Goal: Task Accomplishment & Management: Complete application form

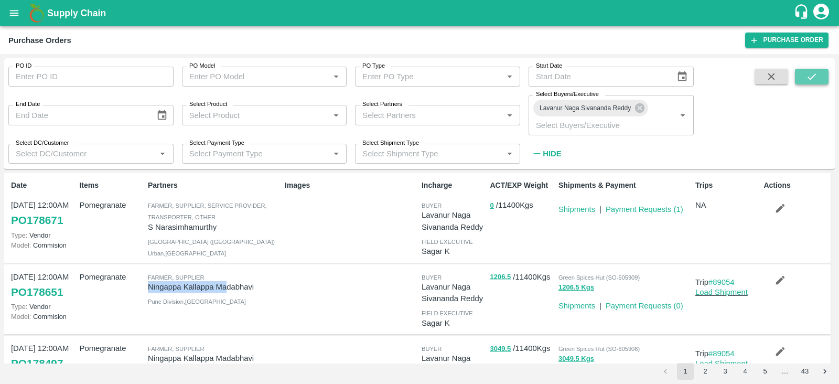
click at [811, 71] on icon "submit" at bounding box center [812, 77] width 12 height 12
click at [777, 210] on icon "button" at bounding box center [780, 208] width 9 height 9
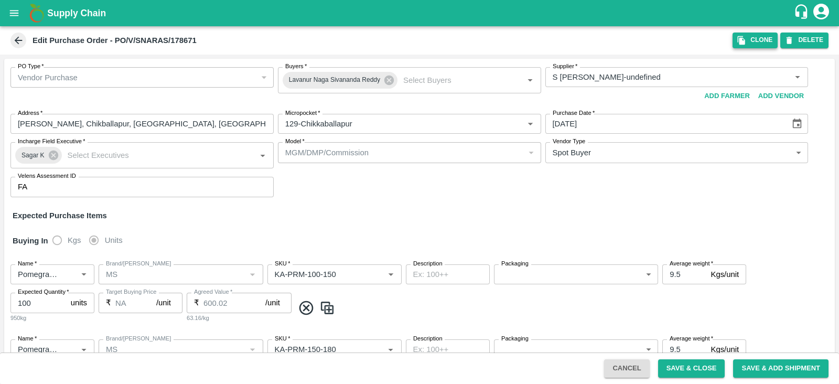
type input "S [PERSON_NAME]-undefined"
type input "129-Chikkaballapur"
type input "Pomegranate"
type input "MS"
type input "KA-PRM-100-150"
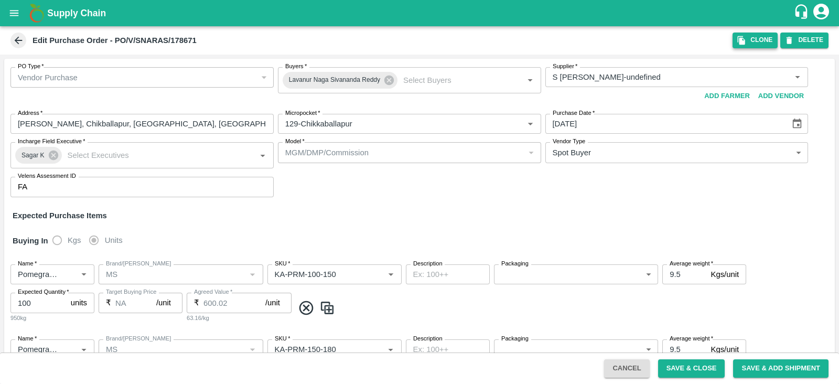
type input "NA"
type input "Pomegranate"
type input "MS"
type input "KA-PRM-150-180"
type input "NA"
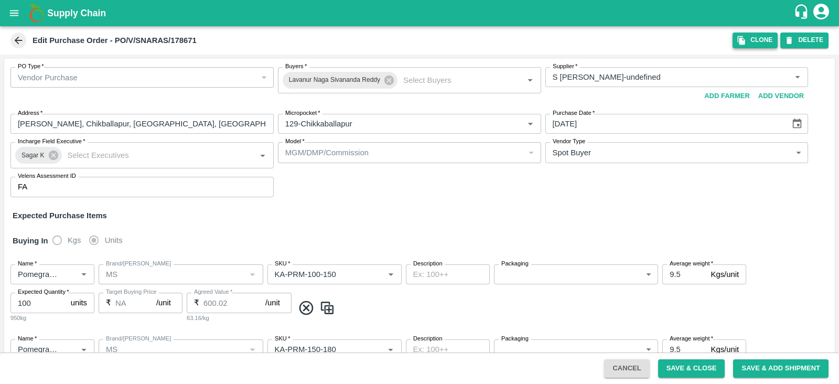
type input "Pomegranate"
type input "MS"
type input "KA-PRM-180-220"
type input "NA"
type input "Pomegranate"
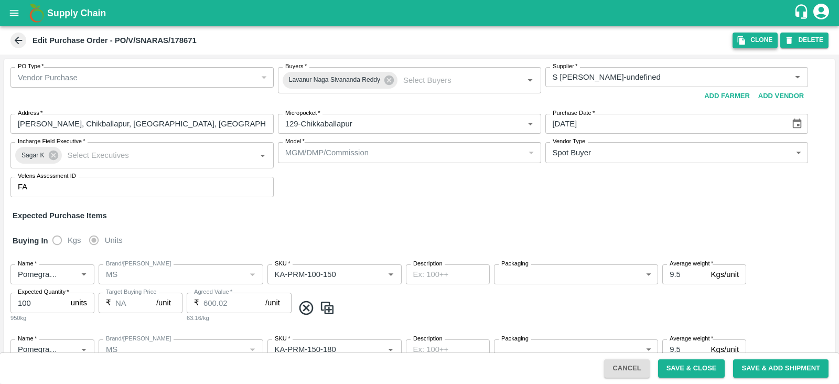
type input "MS"
type input "KA-PRM-220-250"
type input "NA"
type input "Pomegranate"
type input "MS"
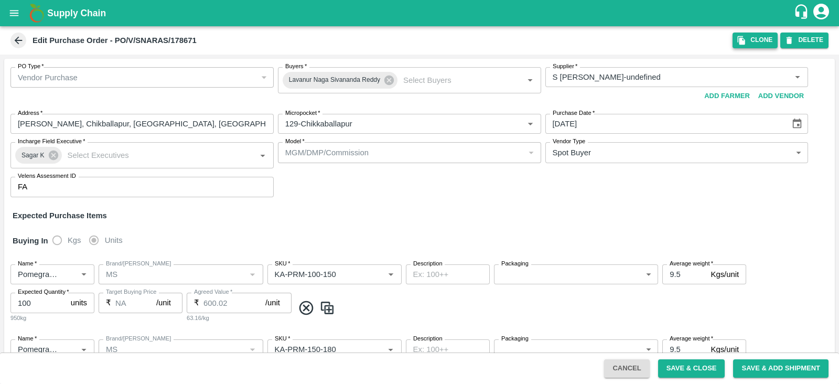
type input "KA-PRM-250-300"
type input "NA"
type input "Pomegranate"
type input "MS"
type input "KA-PRM-300-350"
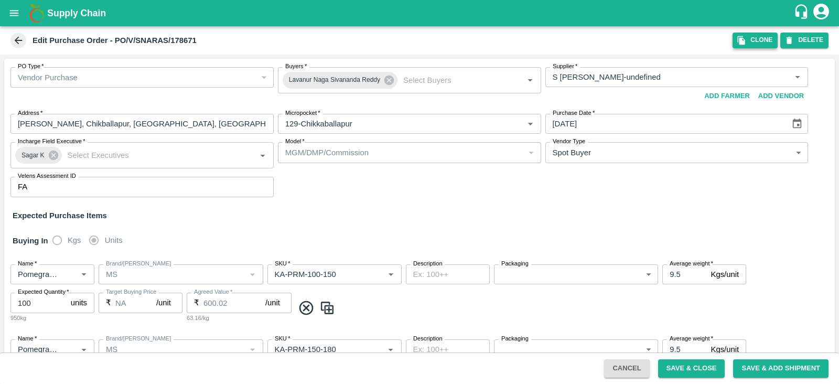
type input "NA"
type input "Pomegranate"
type input "MS"
type input "KA-SUPR-180++"
type input "NA"
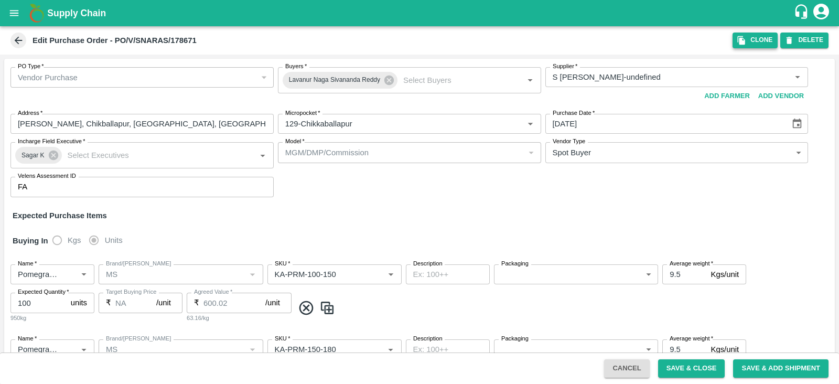
type input "Pomegranate"
type input "MS"
type input "KA-SUPR-100++"
type input "NA"
type input "Pomegranate"
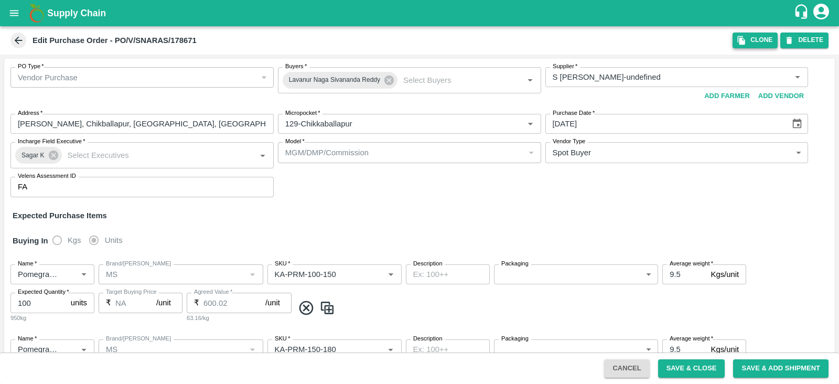
type input "MS"
type input "KA-Loose A"
type input "NA"
type input "Pomegranate"
type input "MS"
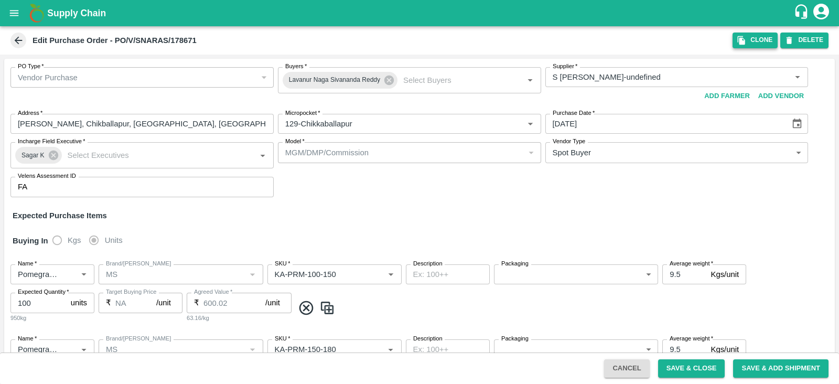
type input "KA-Green"
type input "NA"
type input "Pomegranate"
type input "MS"
type input "KA-Loose B"
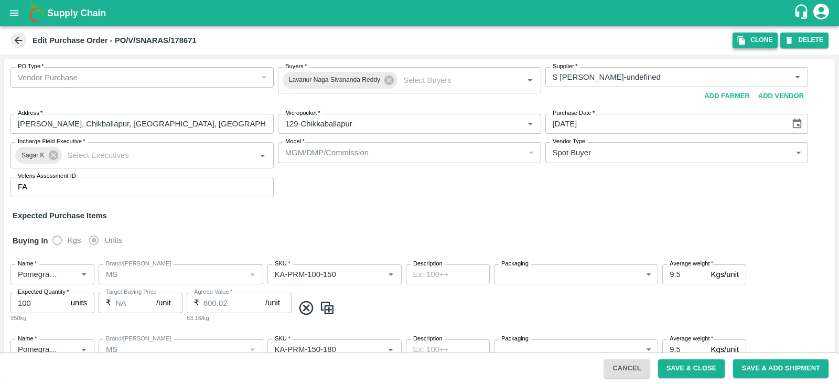
type input "NA"
type input "Pomegranate"
type input "MS"
type input "KA-PRM-350-400"
type input "NA"
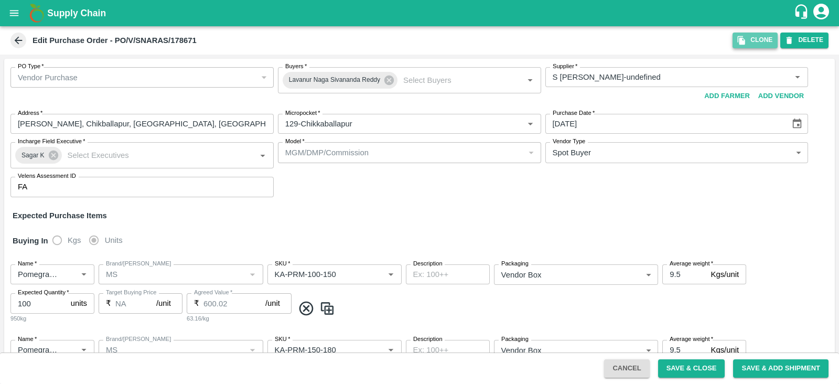
click at [737, 43] on icon "button" at bounding box center [741, 40] width 9 height 9
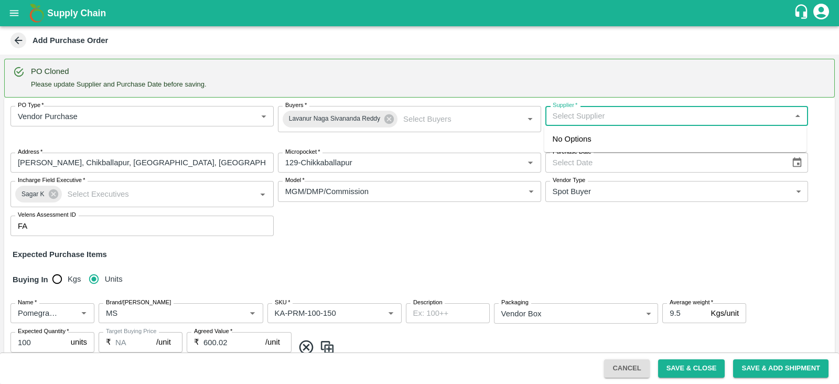
click at [656, 109] on input "Supplier   *" at bounding box center [669, 116] width 240 height 14
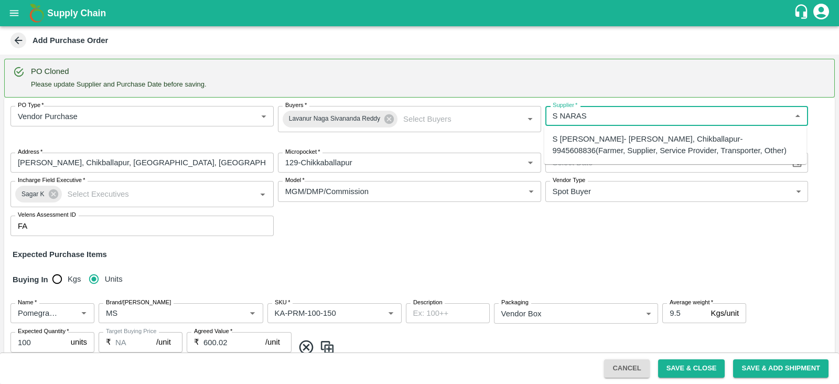
click at [639, 135] on div "S Narasimhamurthy- Jataru Hosahalli, Chikballapur-9945608836(Farmer, Supplier, …" at bounding box center [676, 145] width 246 height 24
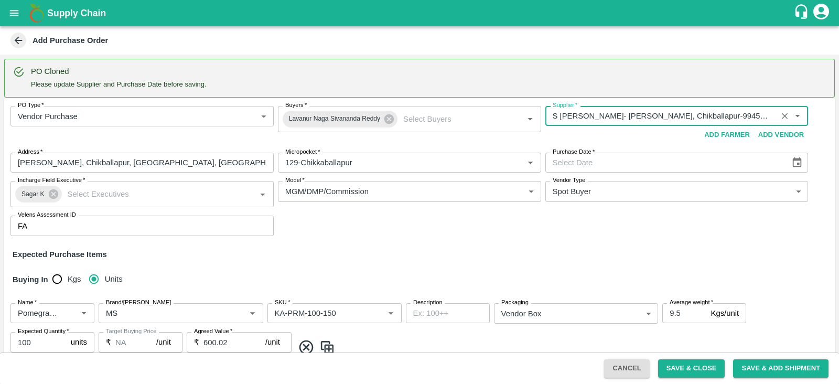
type input "S Narasimhamurthy- Jataru Hosahalli, Chikballapur-9945608836(Farmer, Supplier, …"
click at [797, 161] on icon "Choose date" at bounding box center [797, 163] width 12 height 12
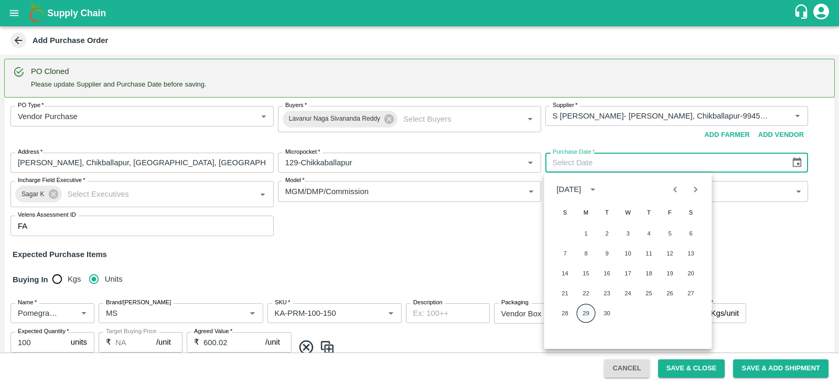
click at [584, 314] on button "29" at bounding box center [586, 313] width 19 height 19
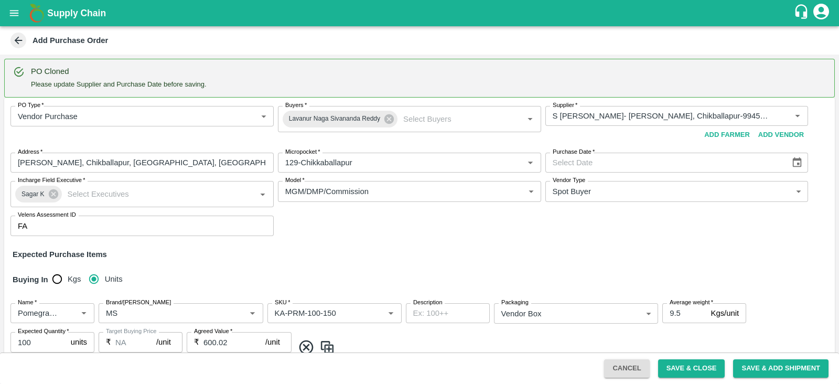
type input "29/09/2025"
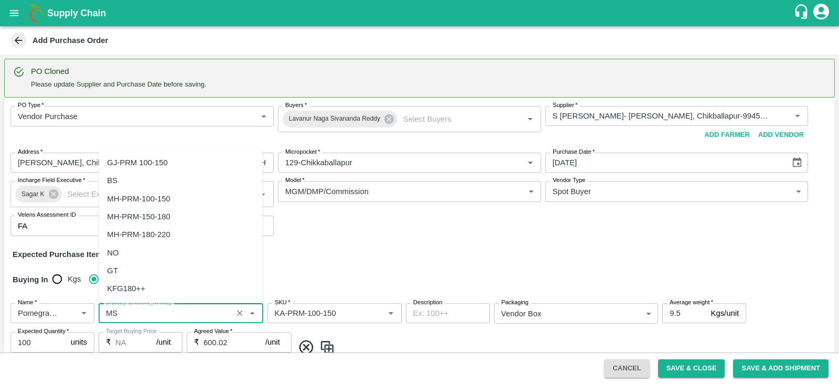
click at [132, 313] on input "Brand/[PERSON_NAME]" at bounding box center [165, 313] width 127 height 14
click at [122, 183] on div "SR" at bounding box center [181, 180] width 164 height 18
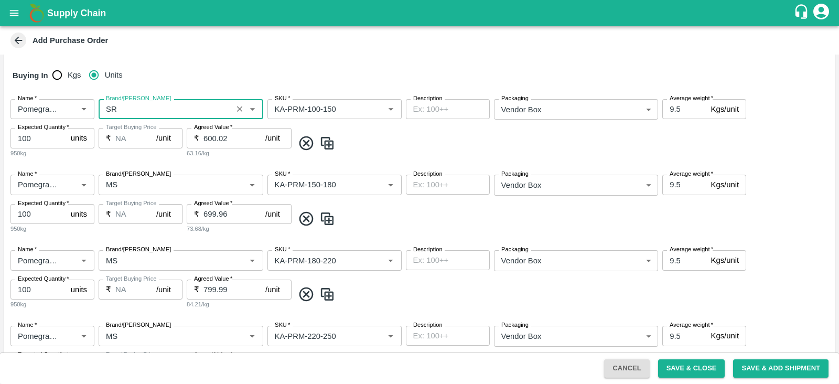
type input "SR"
click at [122, 183] on input "Brand/[PERSON_NAME]" at bounding box center [165, 185] width 127 height 14
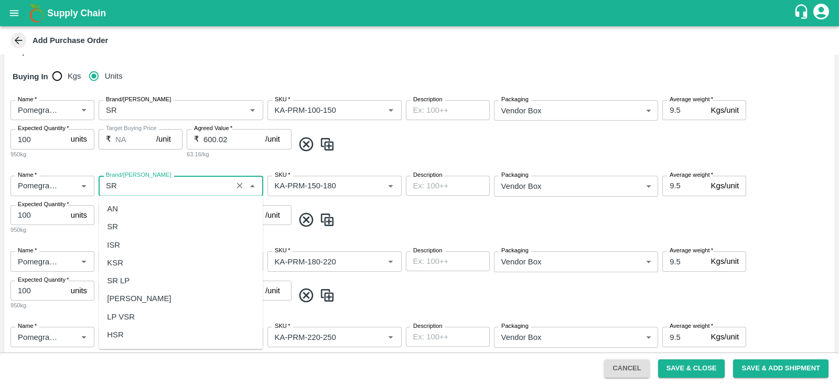
click at [124, 231] on div "SR" at bounding box center [181, 227] width 164 height 18
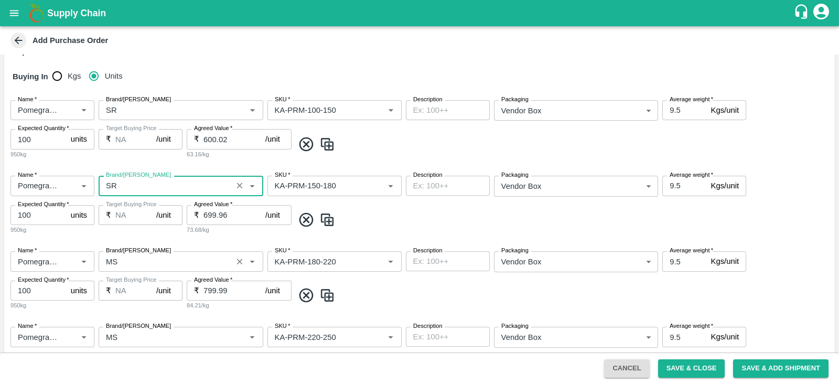
type input "SR"
click at [127, 263] on input "Brand/[PERSON_NAME]" at bounding box center [165, 261] width 127 height 14
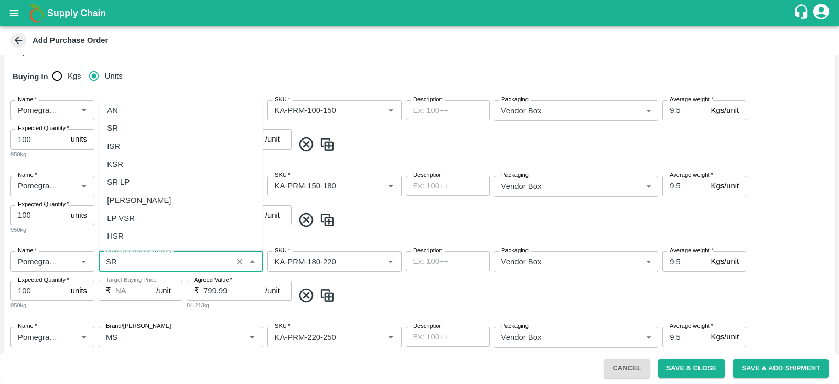
click at [125, 126] on div "SR" at bounding box center [181, 128] width 164 height 18
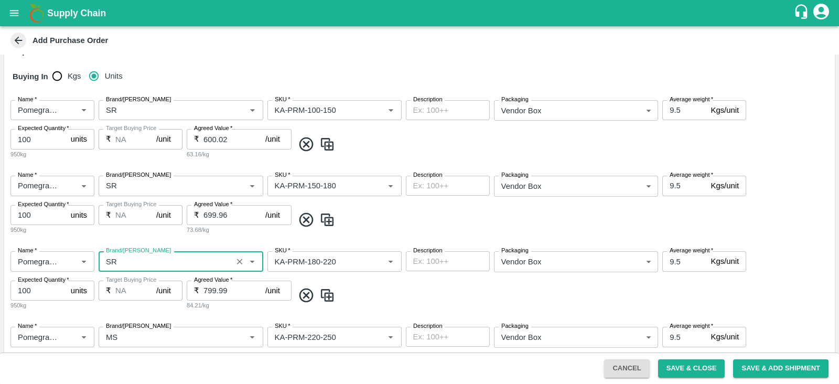
scroll to position [320, 0]
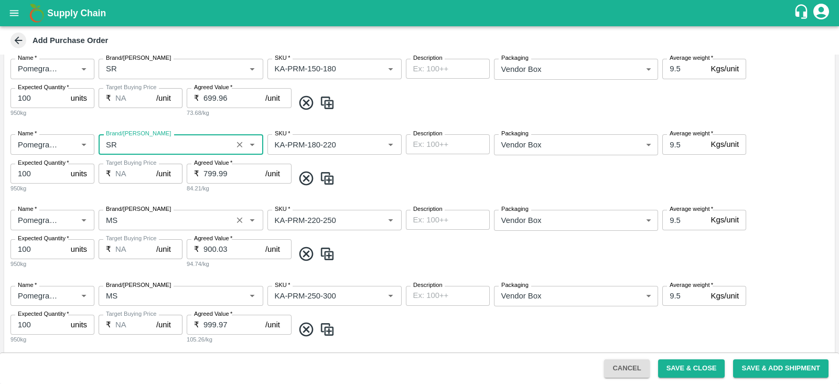
click at [115, 212] on label "Brand/[PERSON_NAME]" at bounding box center [138, 209] width 65 height 8
type input "SR"
click at [115, 213] on input "Brand/[PERSON_NAME]" at bounding box center [165, 220] width 127 height 14
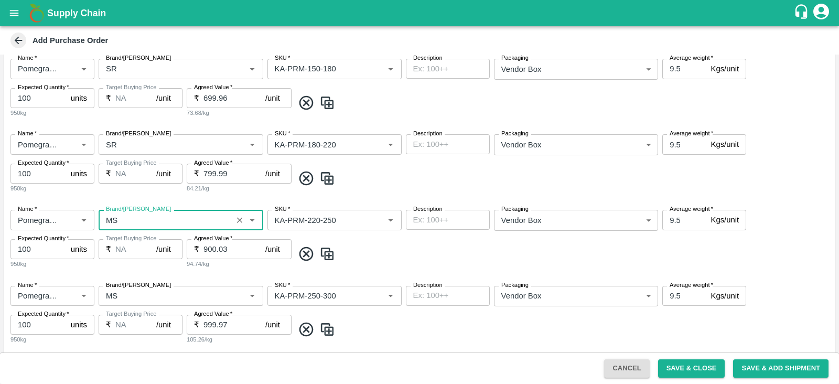
click at [115, 212] on label "Brand/[PERSON_NAME]" at bounding box center [138, 209] width 65 height 8
click at [115, 213] on input "Brand/[PERSON_NAME]" at bounding box center [165, 220] width 127 height 14
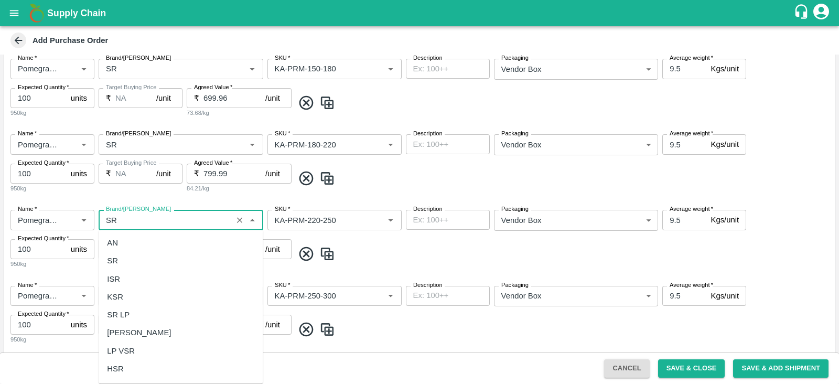
click at [124, 255] on div "SR" at bounding box center [181, 261] width 164 height 18
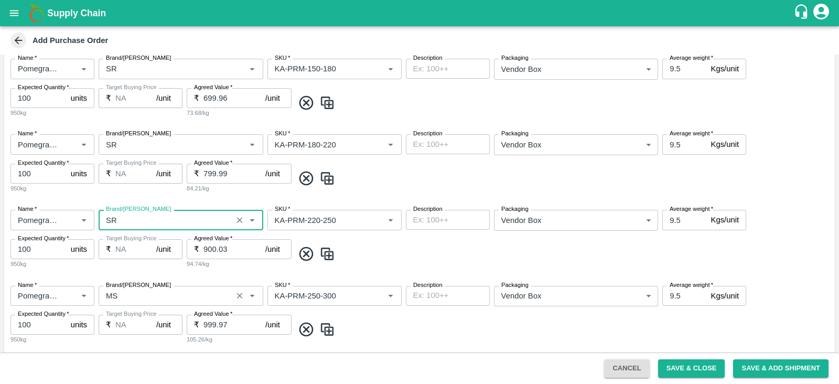
type input "SR"
click at [123, 296] on input "Brand/[PERSON_NAME]" at bounding box center [165, 296] width 127 height 14
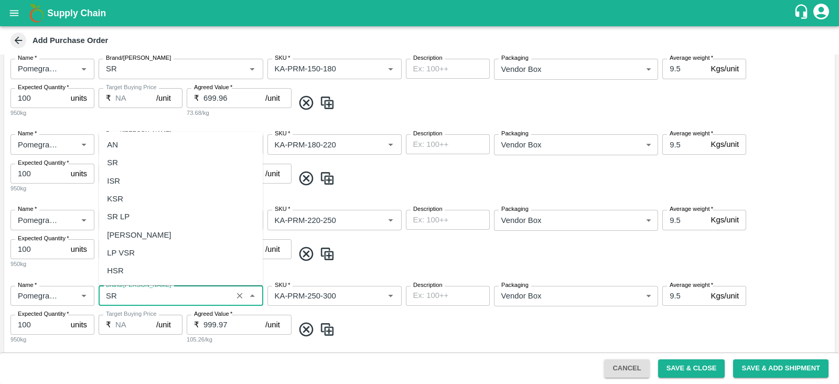
scroll to position [0, 0]
click at [136, 158] on div "SR" at bounding box center [181, 163] width 164 height 18
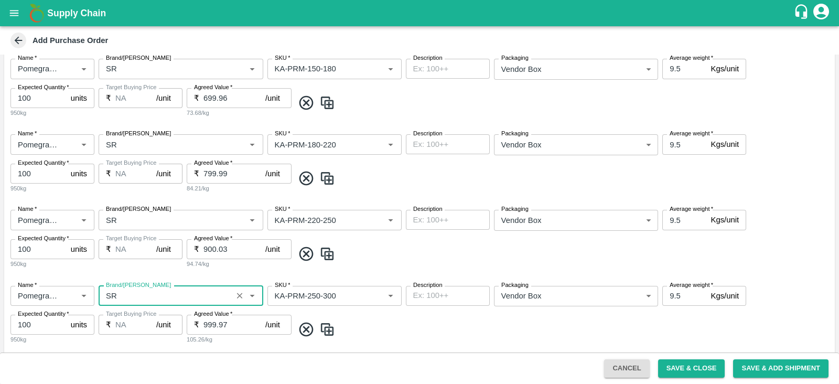
scroll to position [546, 0]
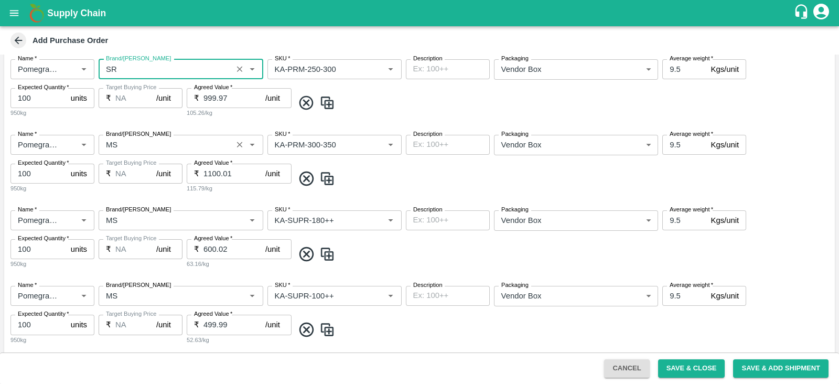
type input "SR"
click at [128, 139] on input "Brand/[PERSON_NAME]" at bounding box center [165, 145] width 127 height 14
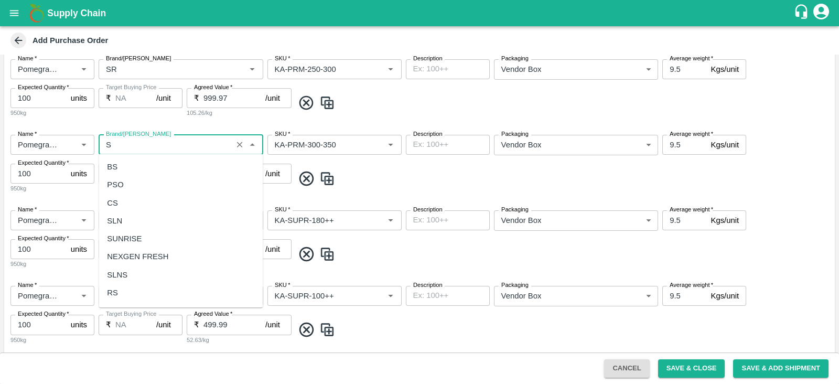
scroll to position [0, 0]
click at [126, 180] on div "SR" at bounding box center [181, 185] width 164 height 18
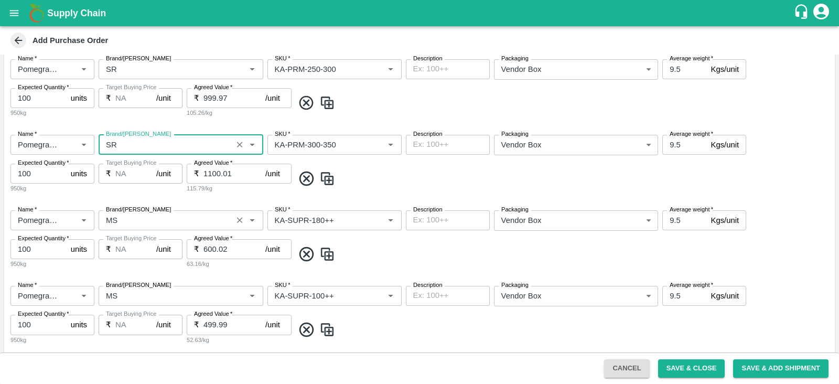
click at [134, 212] on label "Brand/[PERSON_NAME]" at bounding box center [138, 210] width 65 height 8
type input "SR"
click at [134, 213] on input "Brand/[PERSON_NAME]" at bounding box center [165, 220] width 127 height 14
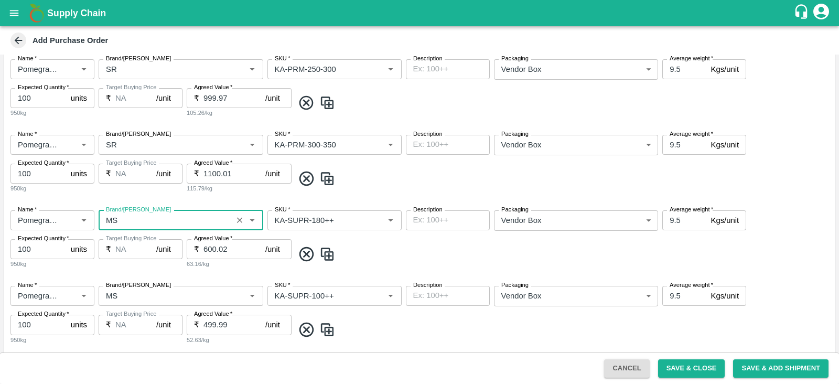
click at [134, 212] on label "Brand/[PERSON_NAME]" at bounding box center [138, 210] width 65 height 8
click at [134, 213] on input "Brand/[PERSON_NAME]" at bounding box center [165, 220] width 127 height 14
click at [123, 220] on input "Brand/[PERSON_NAME]" at bounding box center [165, 220] width 127 height 14
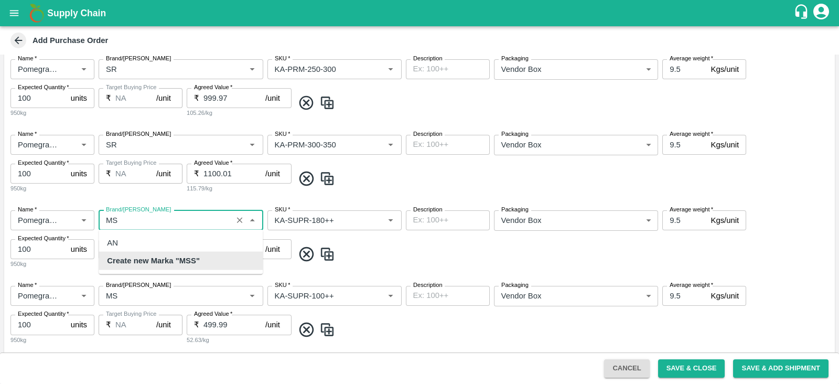
type input "M"
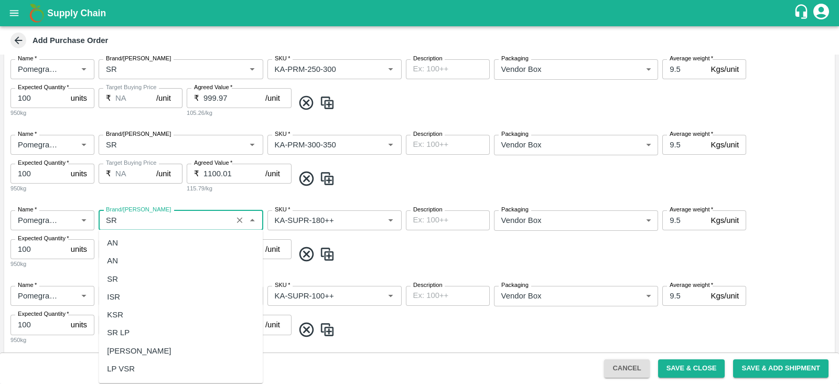
click at [138, 282] on div "SR" at bounding box center [181, 279] width 164 height 18
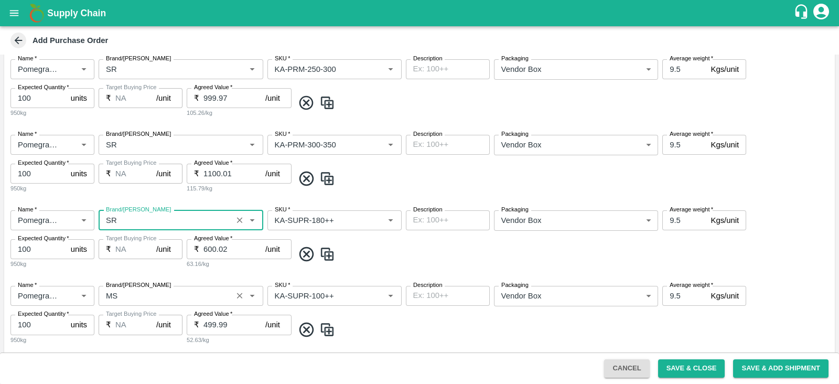
type input "SR"
click at [134, 298] on input "Brand/[PERSON_NAME]" at bounding box center [165, 296] width 127 height 14
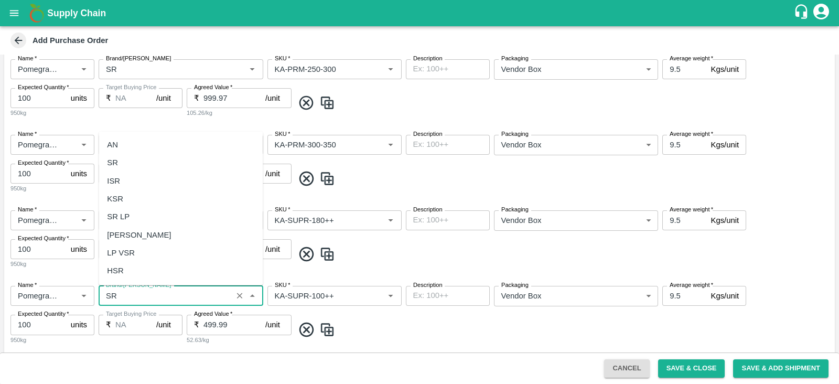
click at [161, 159] on div "SR" at bounding box center [181, 163] width 164 height 18
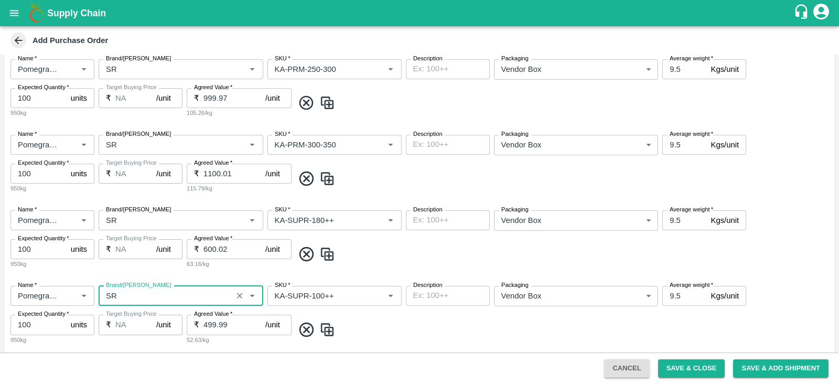
scroll to position [722, 0]
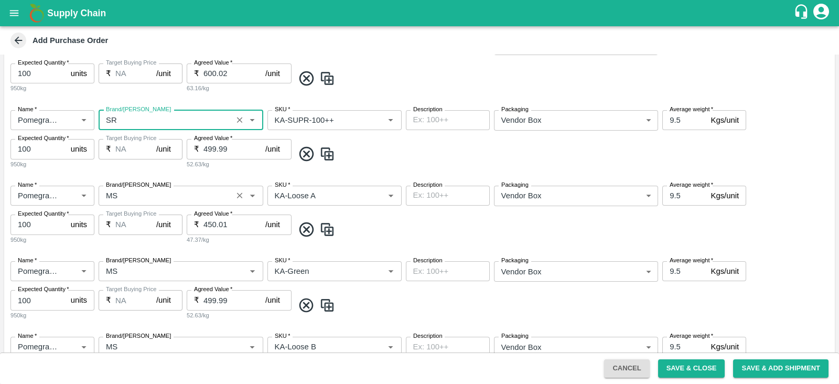
type input "SR"
click at [127, 190] on input "Brand/[PERSON_NAME]" at bounding box center [165, 196] width 127 height 14
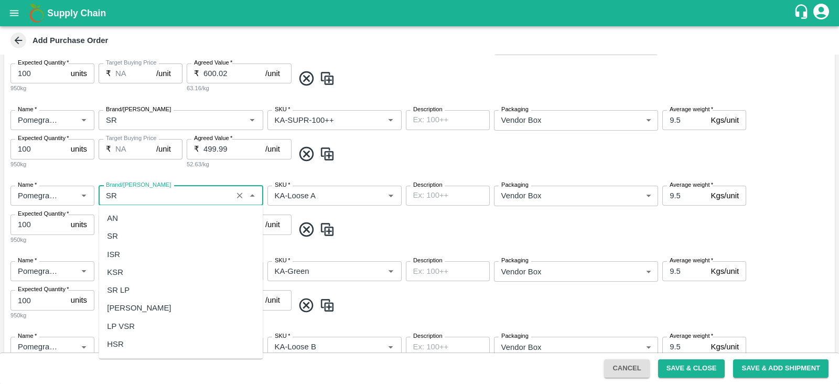
scroll to position [0, 0]
click at [127, 243] on div "SR" at bounding box center [181, 236] width 164 height 18
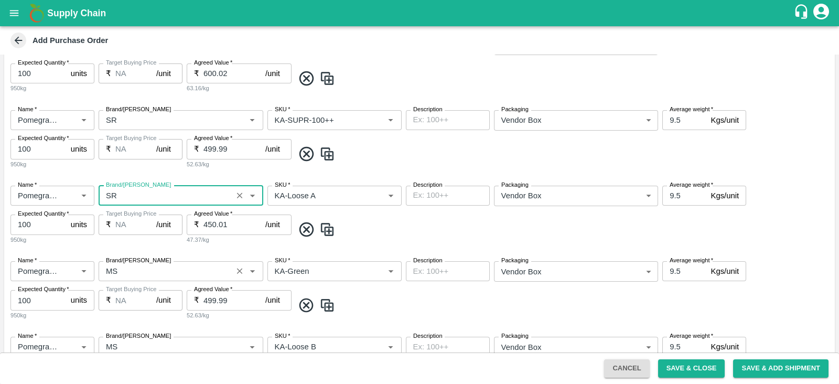
type input "SR"
click at [126, 264] on input "Brand/[PERSON_NAME]" at bounding box center [165, 271] width 127 height 14
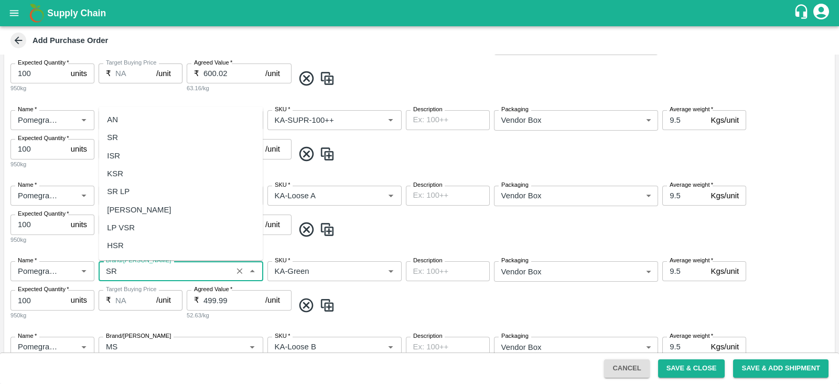
click at [134, 145] on div "SR" at bounding box center [181, 138] width 164 height 18
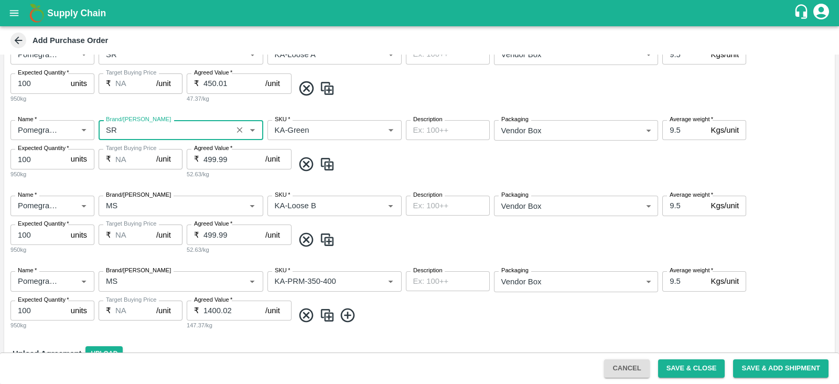
scroll to position [920, 0]
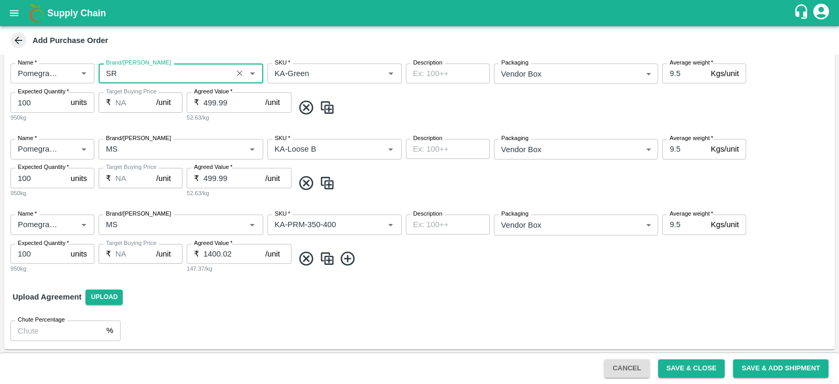
type input "SR"
click at [134, 145] on input "Brand/[PERSON_NAME]" at bounding box center [165, 149] width 127 height 14
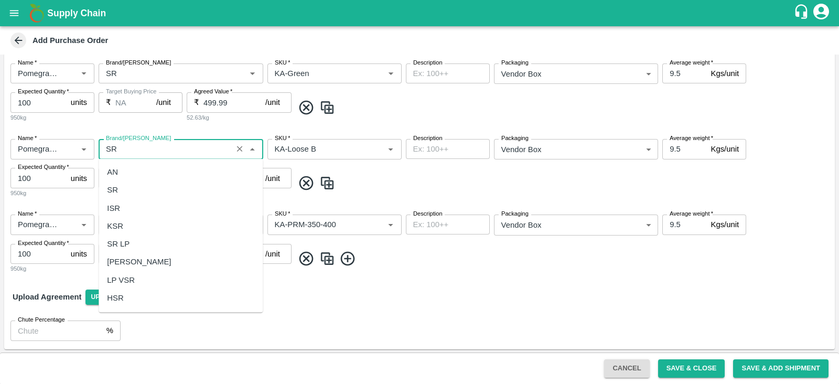
scroll to position [0, 0]
click at [135, 195] on div "SR" at bounding box center [181, 190] width 164 height 18
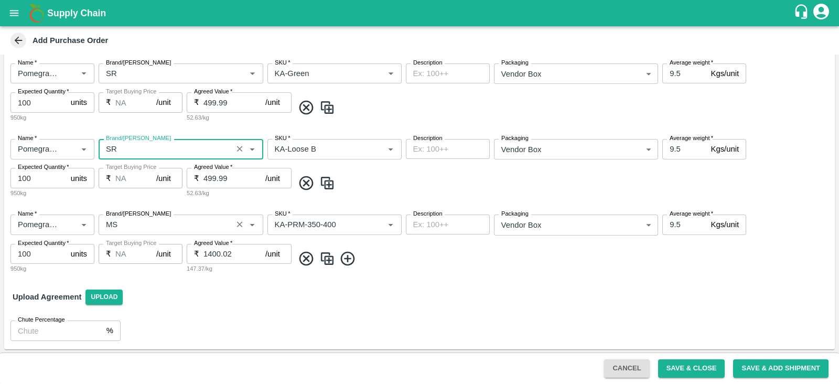
click at [122, 231] on div "Brand/[PERSON_NAME]" at bounding box center [181, 224] width 165 height 20
type input "SR"
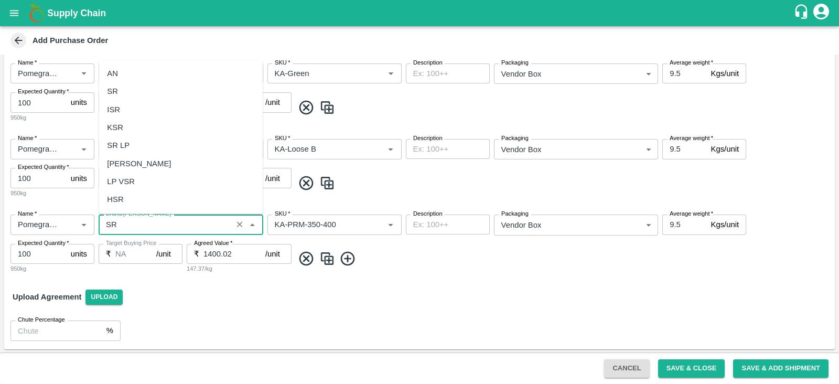
click at [168, 93] on div "SR" at bounding box center [181, 91] width 164 height 18
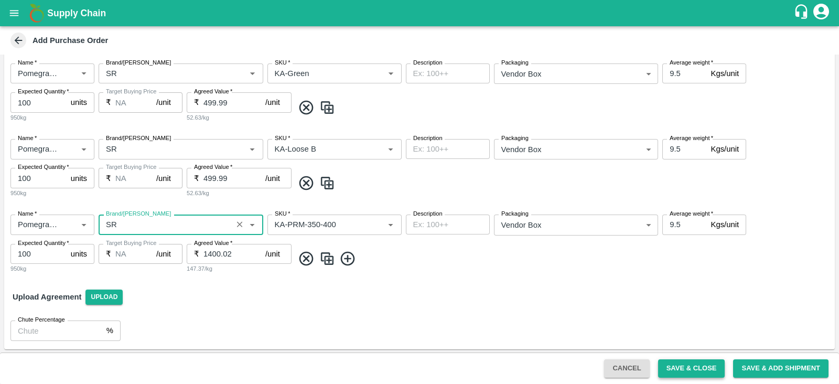
type input "SR"
click at [708, 367] on button "Save & Close" at bounding box center [691, 368] width 67 height 18
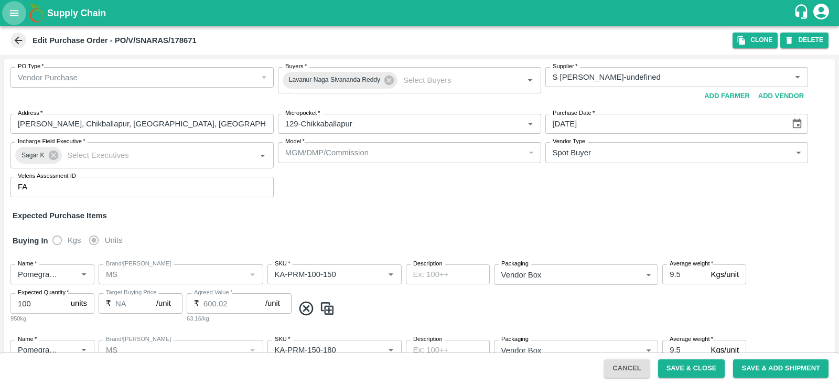
click at [15, 6] on button "open drawer" at bounding box center [14, 13] width 24 height 24
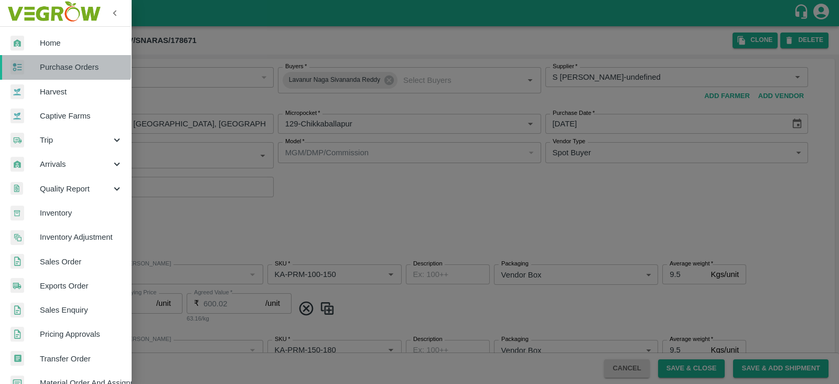
click at [61, 58] on link "Purchase Orders" at bounding box center [65, 67] width 131 height 24
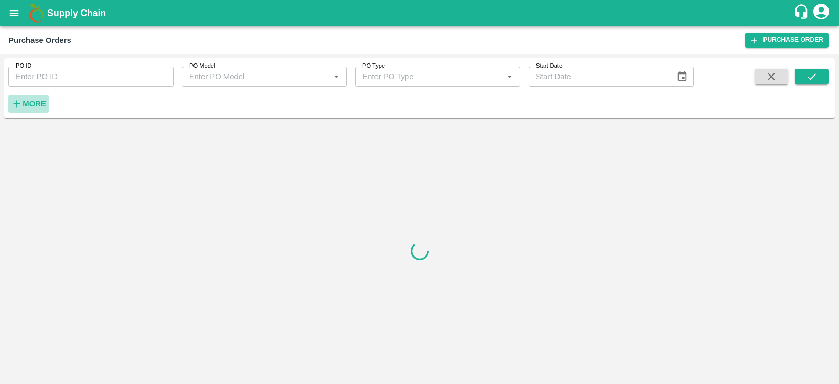
click at [34, 98] on h6 "More" at bounding box center [35, 104] width 24 height 14
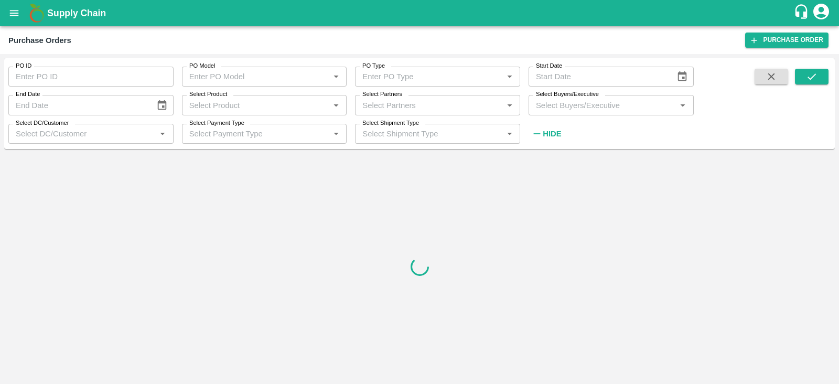
click at [585, 113] on div "Select Buyers/Executive   *" at bounding box center [611, 105] width 165 height 20
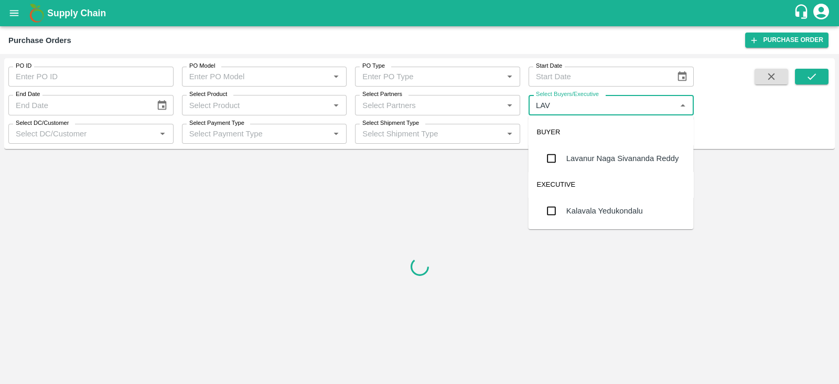
type input "LAVA"
click at [587, 162] on div "Lavanur Naga Sivananda Reddy" at bounding box center [622, 159] width 113 height 12
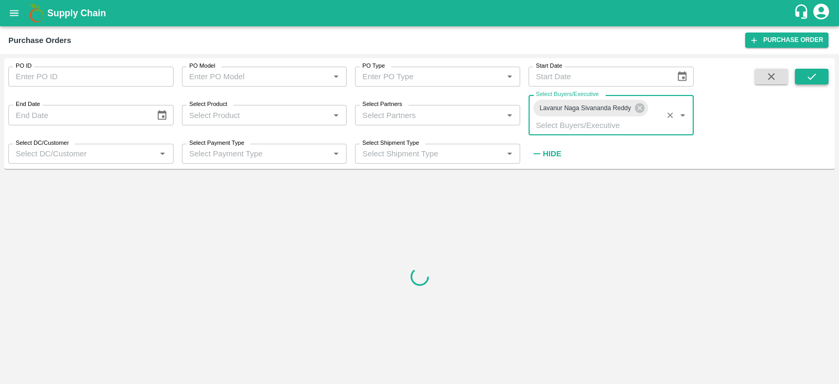
click at [813, 77] on icon "submit" at bounding box center [812, 76] width 8 height 6
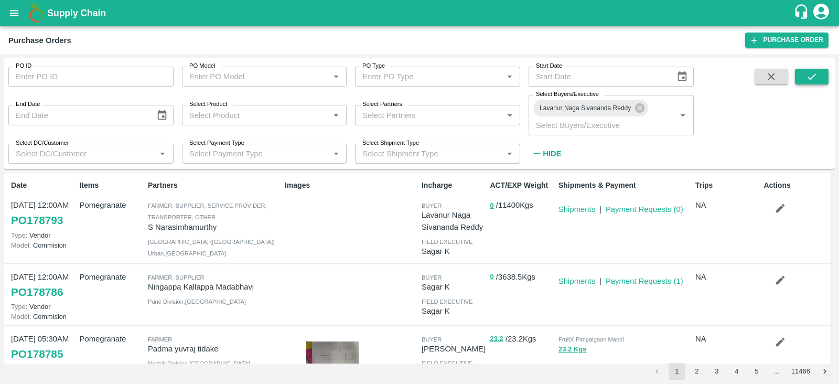
click at [812, 78] on icon "submit" at bounding box center [812, 77] width 12 height 12
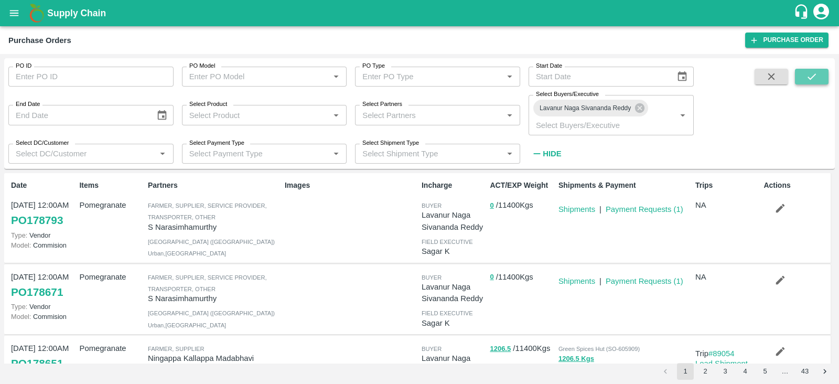
click at [813, 77] on icon "submit" at bounding box center [812, 76] width 8 height 6
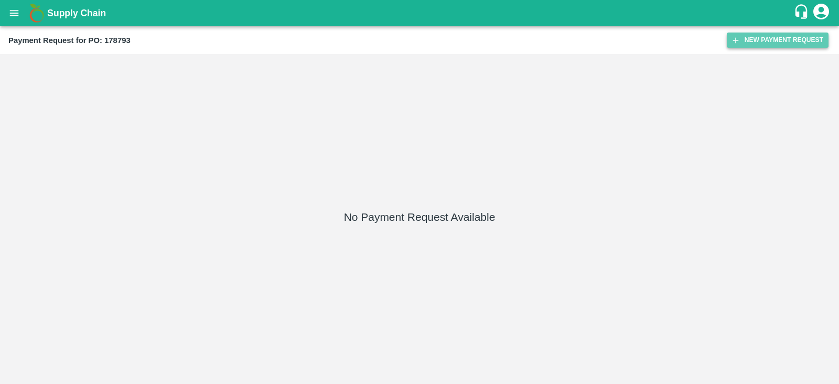
click at [760, 33] on button "New Payment Request" at bounding box center [778, 40] width 102 height 15
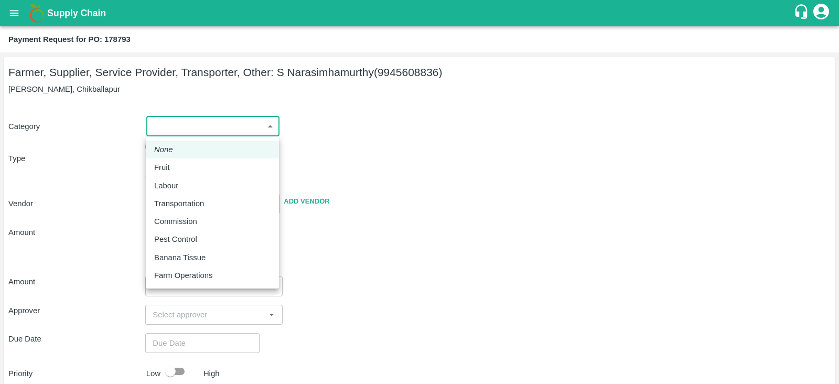
click at [194, 127] on body "Supply Chain Payment Request for PO: 178793 Farmer, Supplier, Service Provider,…" at bounding box center [419, 192] width 839 height 384
click at [204, 165] on div "Fruit" at bounding box center [212, 168] width 116 height 12
type input "1"
type input "S Narasimhamurthy - 9945608836(Farmer, Supplier, Service Provider, Transporter,…"
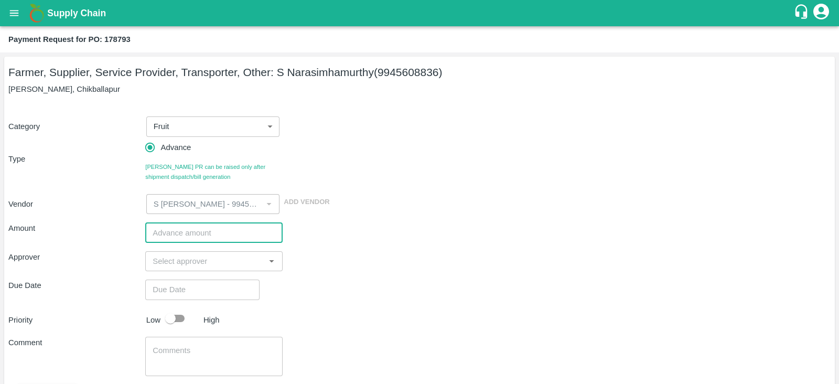
click at [209, 229] on input "number" at bounding box center [213, 232] width 137 height 20
type input "400000"
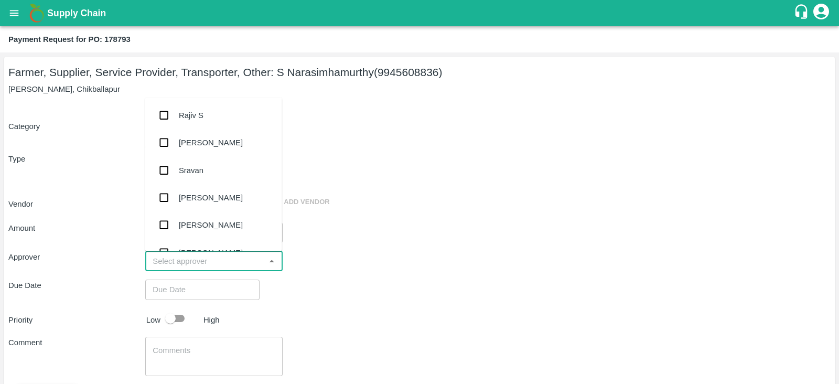
click at [207, 261] on input "input" at bounding box center [204, 261] width 113 height 14
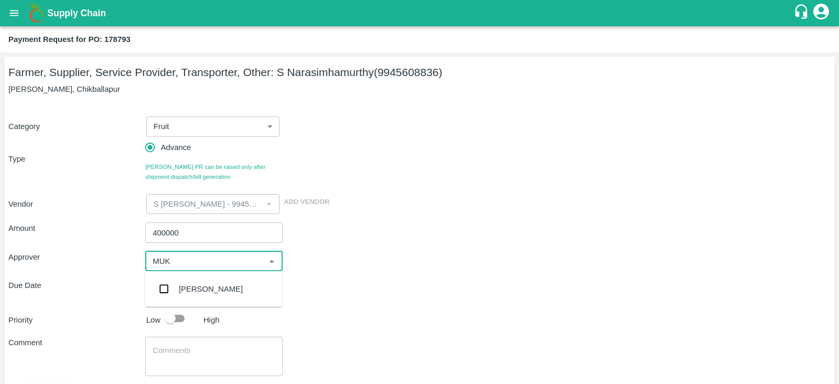
type input "MUKU"
click at [165, 286] on input "checkbox" at bounding box center [164, 288] width 21 height 21
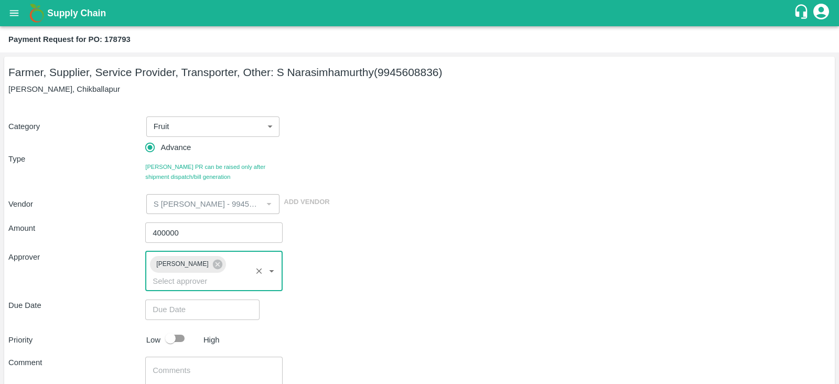
type input "DD/MM/YYYY hh:mm aa"
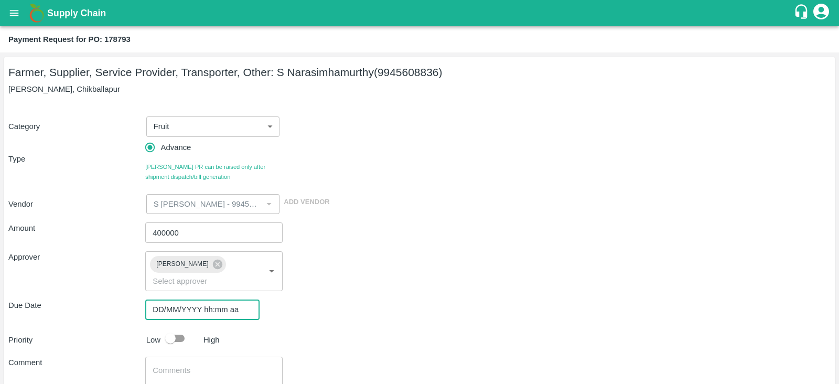
click at [207, 299] on input "DD/MM/YYYY hh:mm aa" at bounding box center [198, 309] width 107 height 20
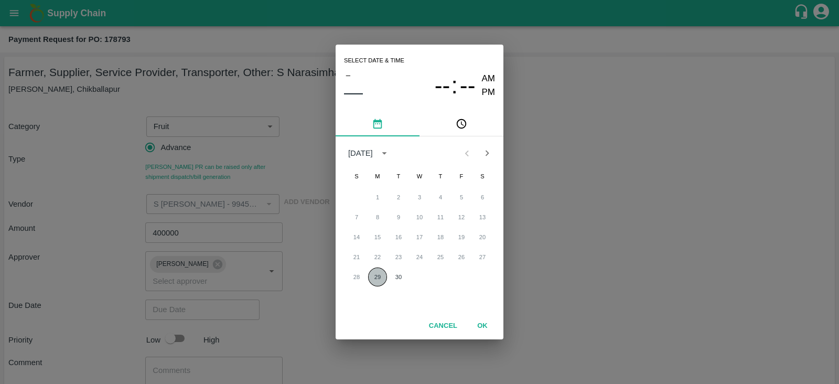
click at [378, 280] on button "29" at bounding box center [377, 276] width 19 height 19
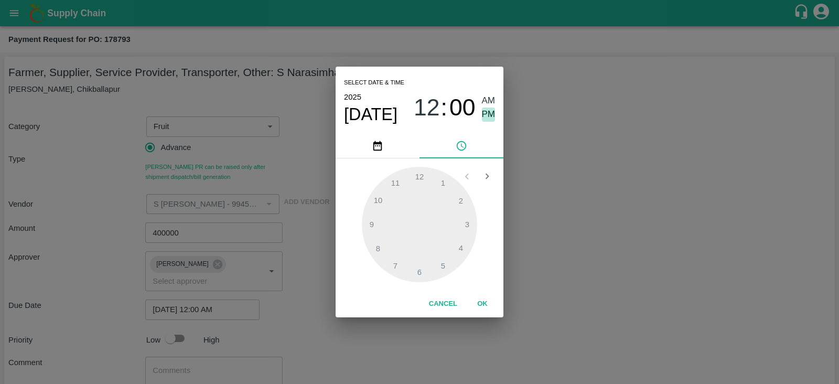
click at [490, 116] on span "PM" at bounding box center [489, 115] width 14 height 14
type input "29/09/2025 12:00 PM"
click at [483, 306] on button "OK" at bounding box center [483, 304] width 34 height 18
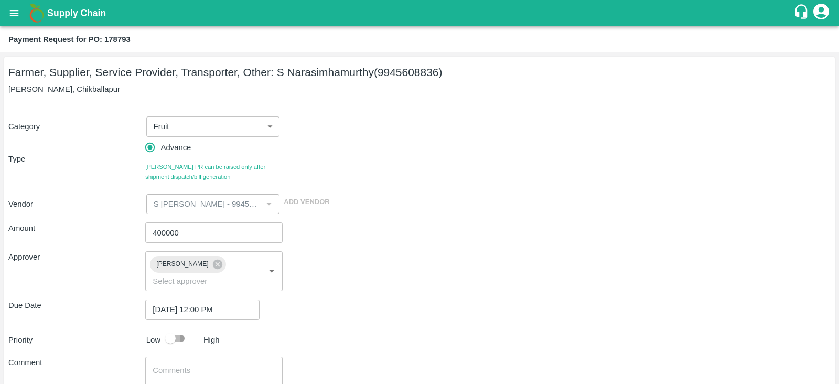
click at [186, 328] on input "checkbox" at bounding box center [171, 338] width 60 height 20
checkbox input "true"
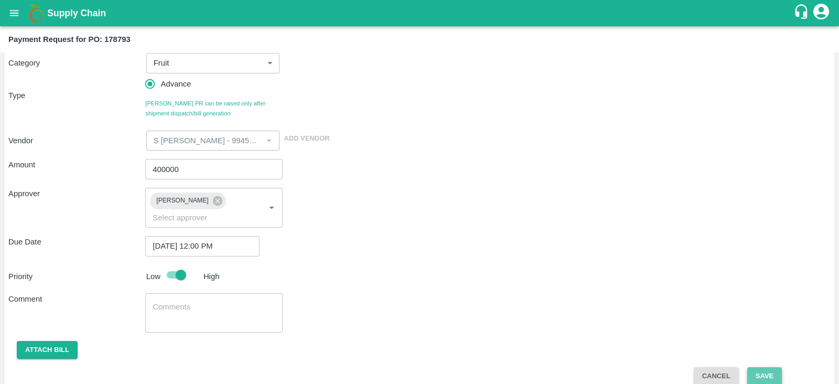
click at [766, 367] on button "Save" at bounding box center [764, 376] width 35 height 18
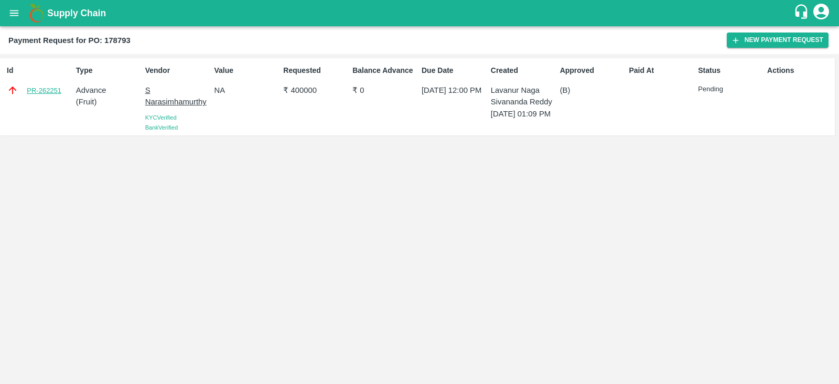
click at [51, 92] on link "PR-262251" at bounding box center [44, 90] width 35 height 10
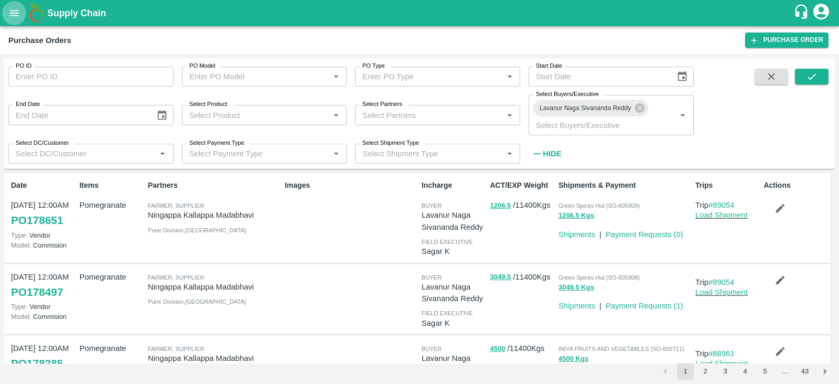
click at [8, 10] on icon "open drawer" at bounding box center [14, 13] width 12 height 12
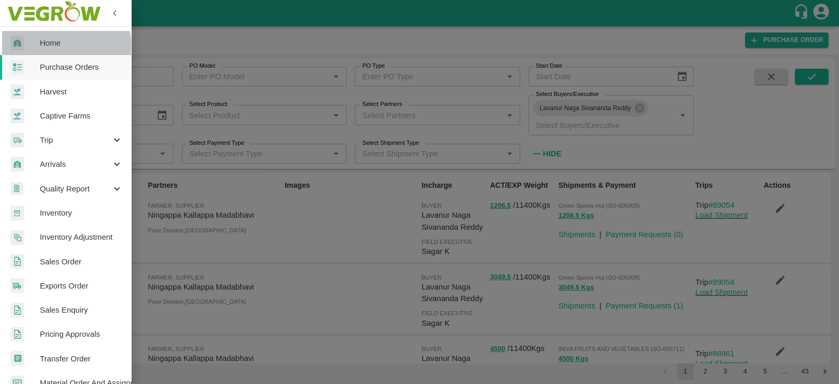
click at [44, 48] on span "Home" at bounding box center [81, 43] width 83 height 12
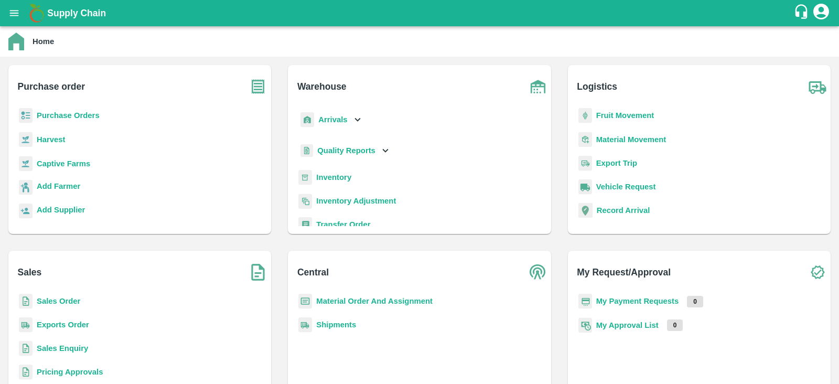
click at [630, 305] on b "My Payment Requests" at bounding box center [637, 301] width 83 height 8
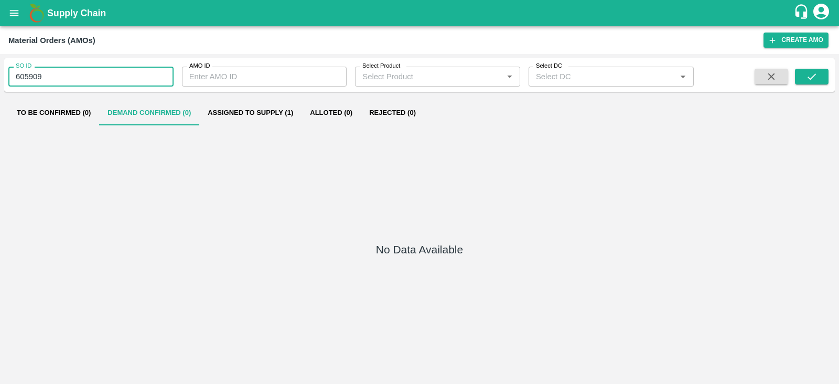
click at [36, 73] on input "605909" at bounding box center [90, 77] width 165 height 20
type input "605958"
click at [814, 81] on icon "submit" at bounding box center [812, 77] width 12 height 12
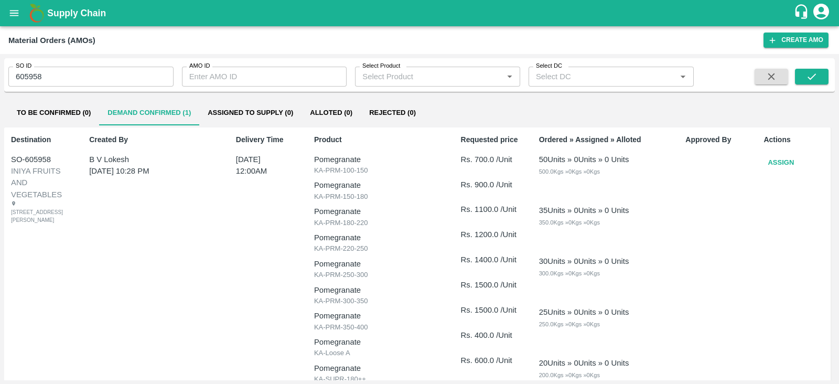
click at [779, 159] on button "Assign" at bounding box center [781, 163] width 35 height 18
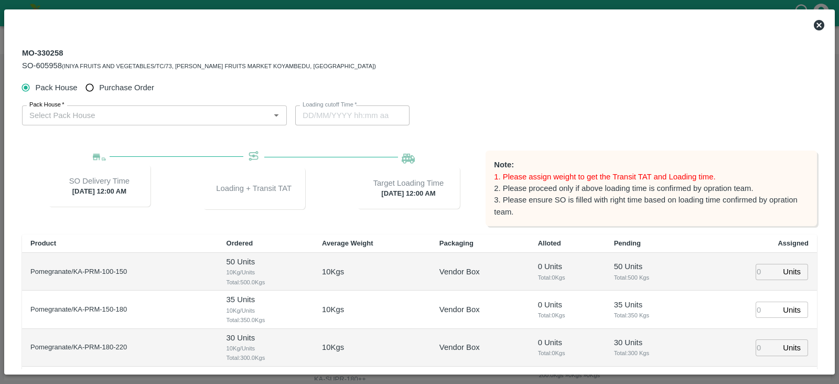
type input "01/10/2025 12:00 AM"
click at [107, 87] on span "Purchase Order" at bounding box center [126, 88] width 55 height 12
click at [100, 87] on input "Purchase Order" at bounding box center [89, 87] width 19 height 19
radio input "true"
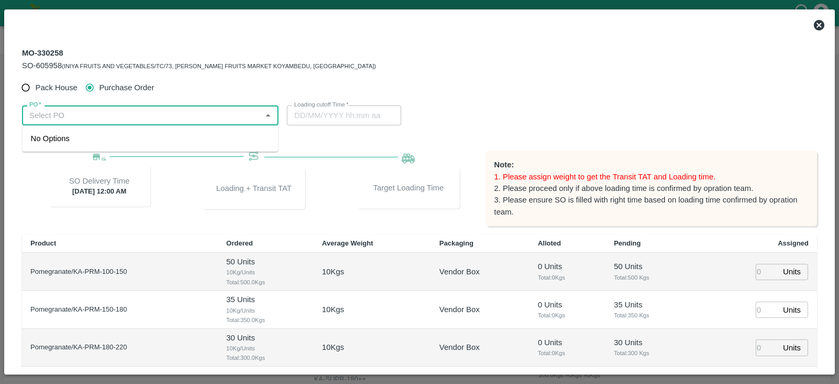
click at [138, 116] on input "PO   *" at bounding box center [141, 116] width 233 height 14
click at [140, 136] on div "PO-178671(S Narasimhamurthy-9945608836)" at bounding box center [112, 139] width 162 height 12
type input "PO-178671(S Narasimhamurthy-9945608836)"
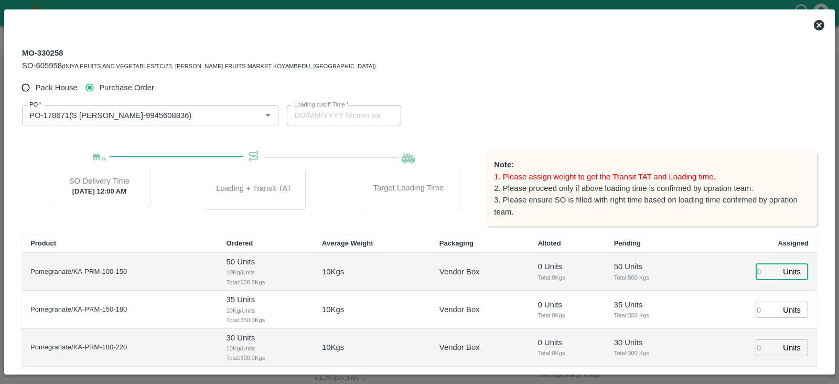
click at [758, 271] on input "number" at bounding box center [767, 272] width 23 height 16
type input "51"
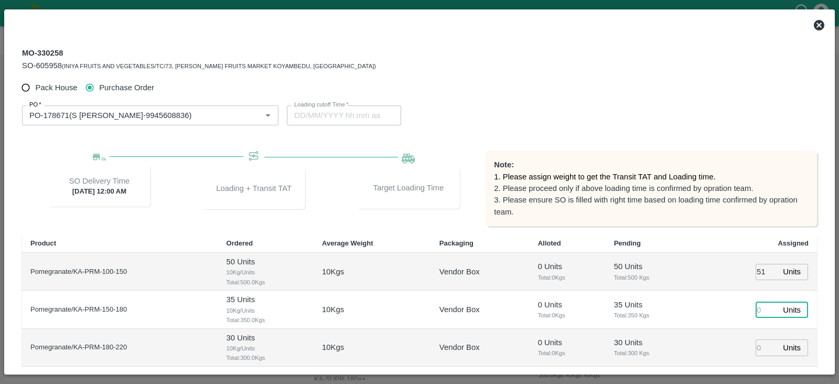
type input "30/09/2025 11:06 AM"
type input "87"
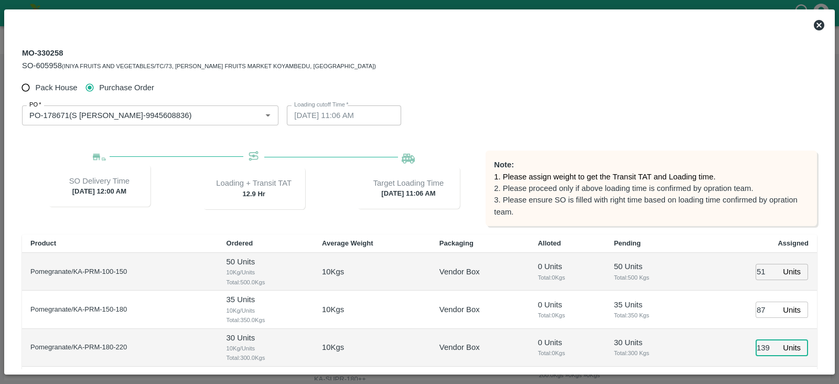
type input "139"
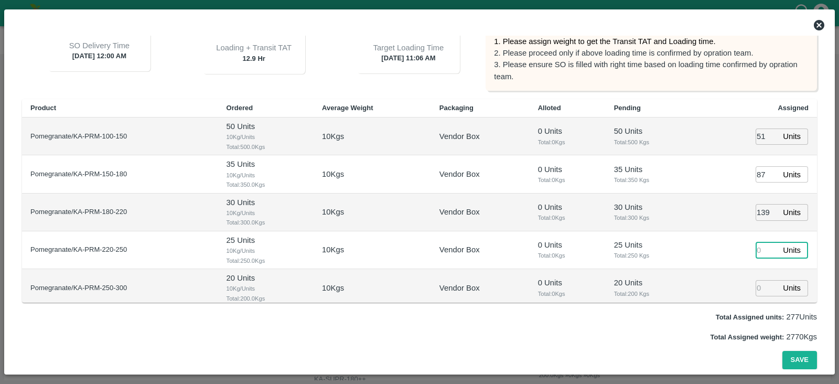
type input "30/09/2025 10:06 AM"
type input "106"
type input "78"
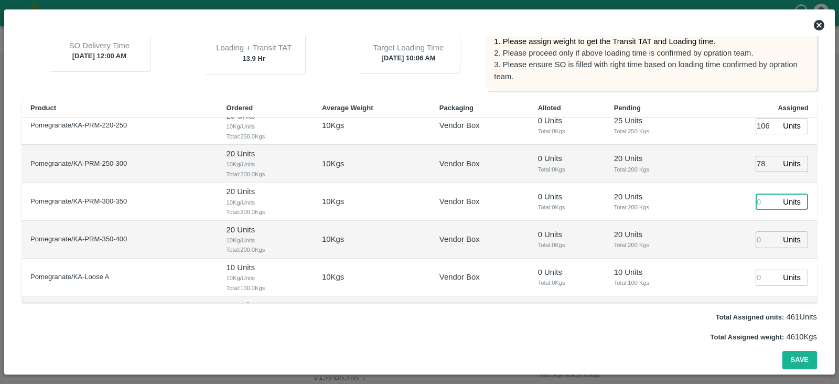
type input "30/09/2025 09:06 AM"
type input "64"
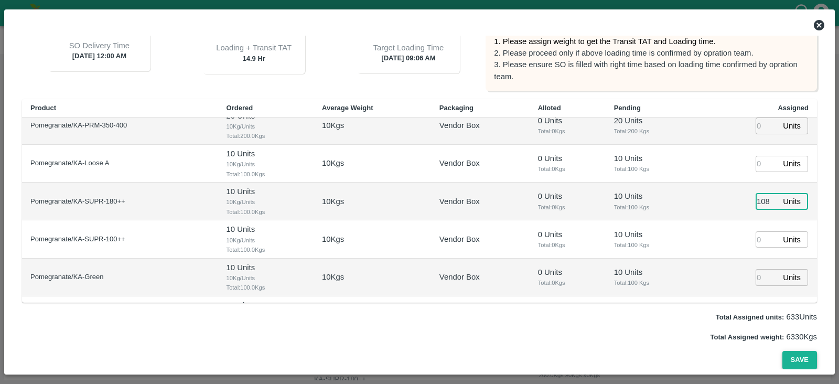
type input "108"
click at [798, 355] on button "Save" at bounding box center [799, 360] width 35 height 18
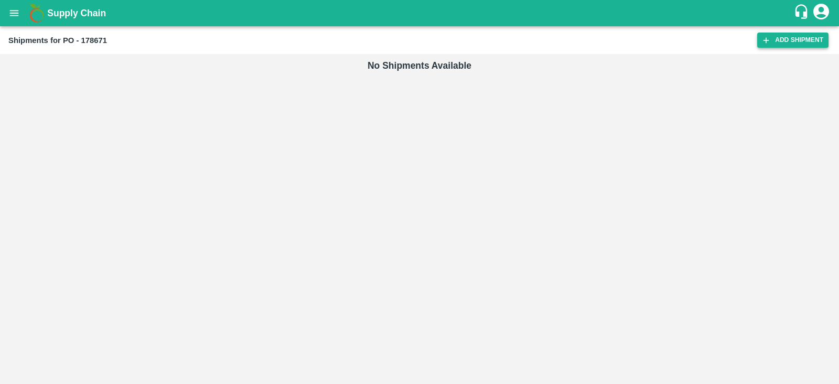
click at [807, 44] on link "Add Shipment" at bounding box center [792, 40] width 71 height 15
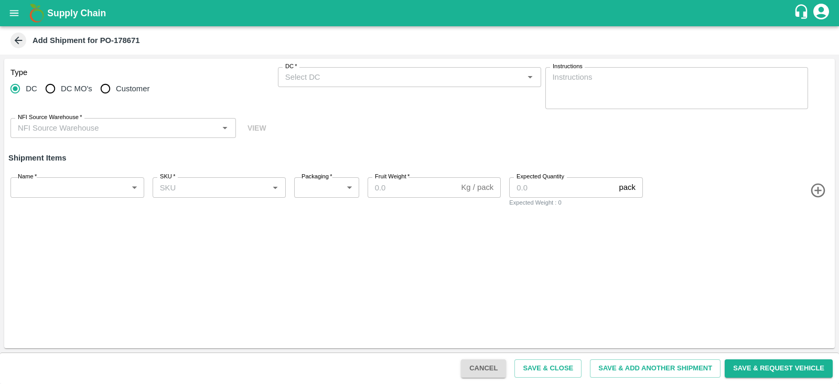
click at [134, 94] on span "Customer" at bounding box center [133, 89] width 34 height 12
click at [116, 94] on input "Customer" at bounding box center [105, 88] width 21 height 21
radio input "true"
click at [335, 78] on input "Customer (Material Orders)   *" at bounding box center [401, 77] width 240 height 14
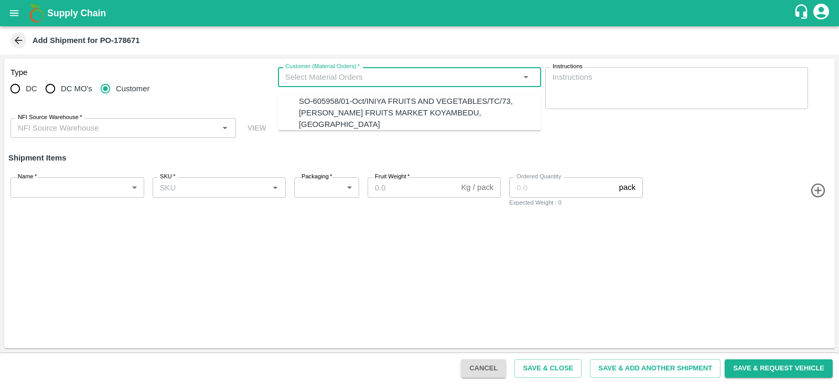
click at [346, 101] on div "SO-605958/01-Oct/INIYA FRUITS AND VEGETABLES/TC/73, [PERSON_NAME] FRUITS MARKET…" at bounding box center [420, 112] width 242 height 35
type input "SO-605958/01-Oct/INIYA FRUITS AND VEGETABLES/TC/73, [PERSON_NAME] FRUITS MARKET…"
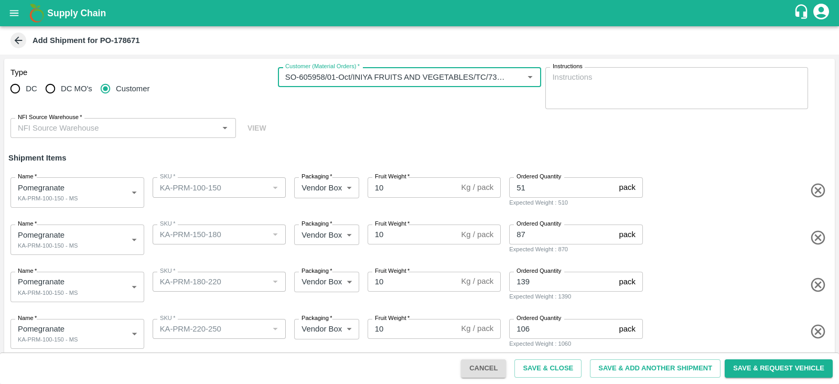
click at [121, 132] on input "NFI Source Warehouse   *" at bounding box center [115, 128] width 202 height 14
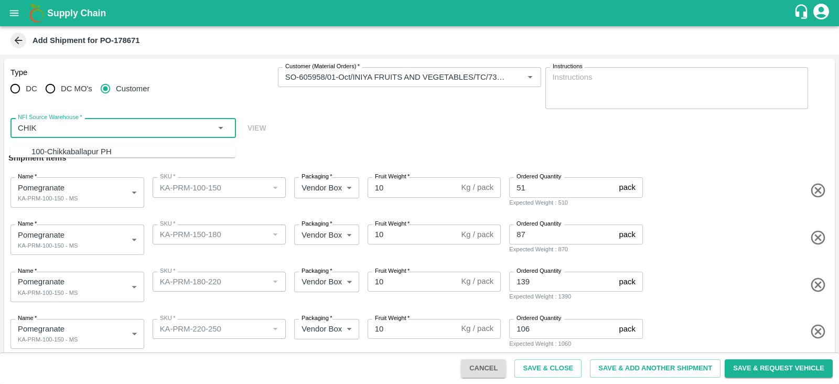
click at [90, 146] on div "100-Chikkaballapur PH" at bounding box center [133, 152] width 204 height 12
type input "100-Chikkaballapur PH"
click at [88, 232] on body "Supply Chain Add Shipment for PO-178671 Type DC DC MO's Customer Customer (Mate…" at bounding box center [419, 192] width 839 height 384
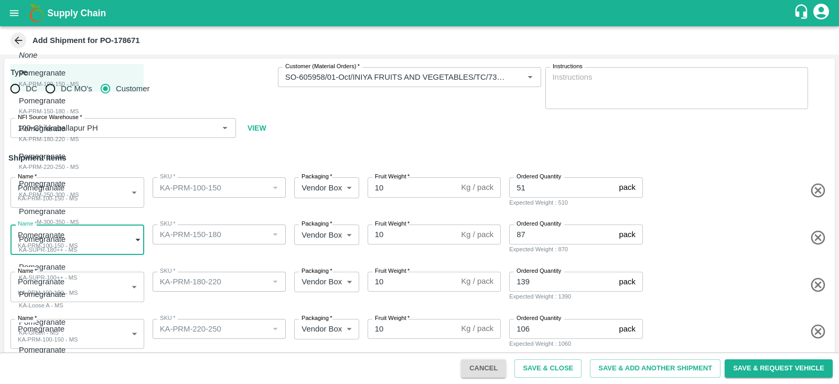
click at [79, 111] on div "Pomegranate KA-PRM-150-180 - MS" at bounding box center [49, 106] width 60 height 22
type input "2080946"
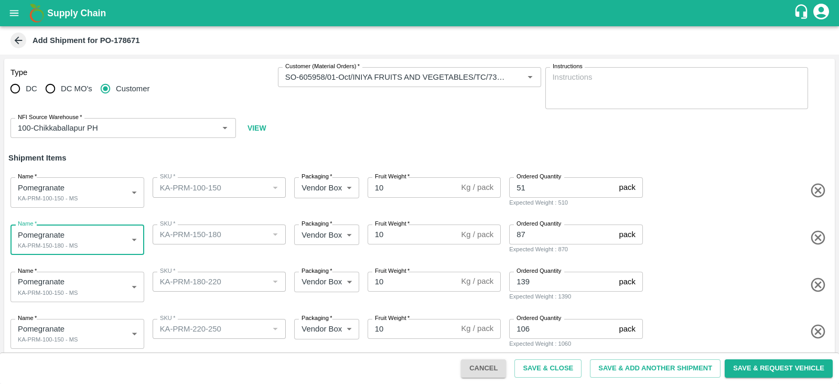
scroll to position [137, 0]
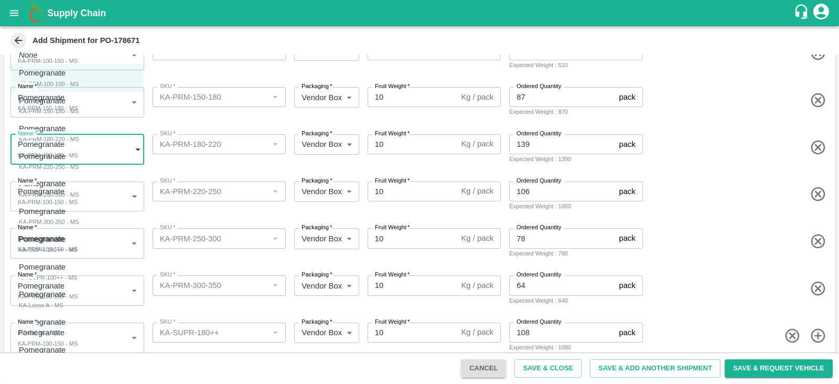
click at [95, 139] on body "Supply Chain Add Shipment for PO-178671 Type DC DC MO's Customer Customer (Mate…" at bounding box center [419, 192] width 839 height 384
click at [89, 144] on li "Pomegranate KA-PRM-180-220 - MS" at bounding box center [76, 134] width 133 height 28
type input "2080947"
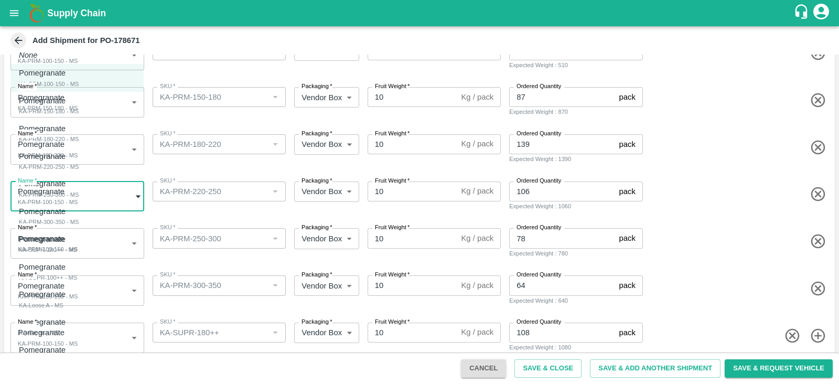
click at [117, 206] on body "Supply Chain Add Shipment for PO-178671 Type DC DC MO's Customer Customer (Mate…" at bounding box center [419, 192] width 839 height 384
click at [79, 169] on div "Pomegranate KA-PRM-220-250 - MS" at bounding box center [49, 162] width 60 height 22
type input "2080948"
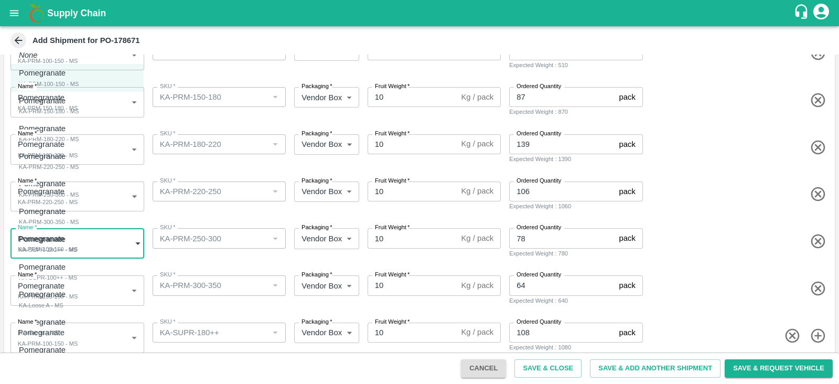
click at [109, 240] on body "Supply Chain Add Shipment for PO-178671 Type DC DC MO's Customer Customer (Mate…" at bounding box center [419, 192] width 839 height 384
click at [79, 189] on div "Pomegranate KA-PRM-250-300 - MS" at bounding box center [49, 189] width 60 height 22
type input "2080949"
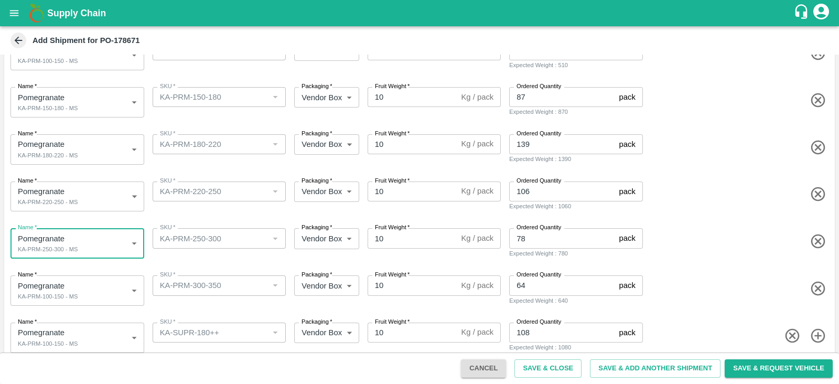
scroll to position [149, 0]
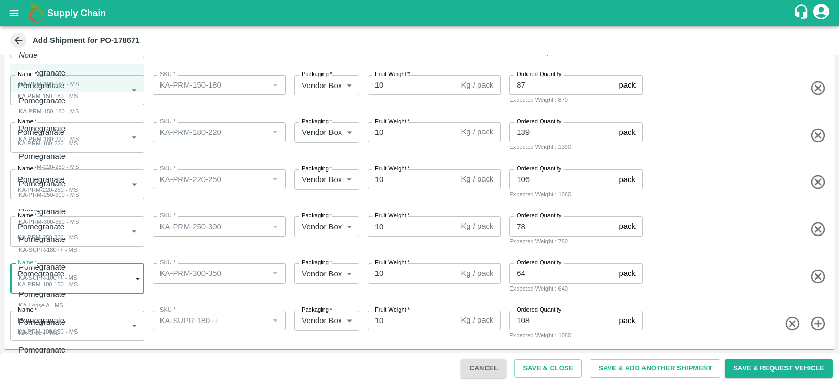
click at [91, 267] on body "Supply Chain Add Shipment for PO-178671 Type DC DC MO's Customer Customer (Mate…" at bounding box center [419, 192] width 839 height 384
click at [79, 222] on div "Pomegranate KA-PRM-300-350 - MS" at bounding box center [49, 217] width 60 height 22
type input "2080950"
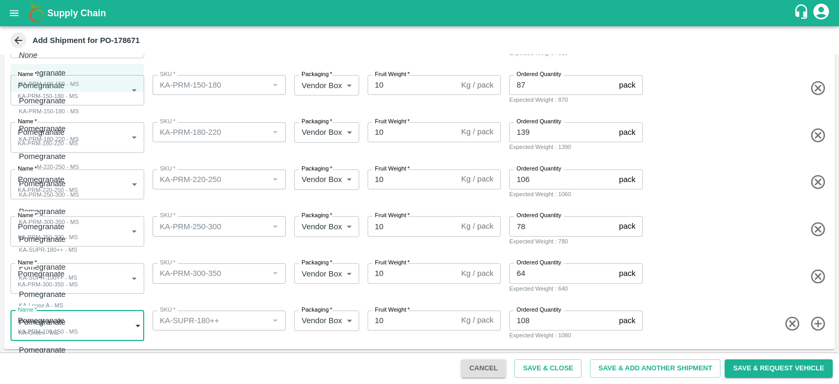
click at [102, 326] on body "Supply Chain Add Shipment for PO-178671 Type DC DC MO's Customer Customer (Mate…" at bounding box center [419, 192] width 839 height 384
click at [77, 249] on div "Pomegranate KA-SUPR-180++ - MS" at bounding box center [48, 244] width 58 height 22
type input "2080951"
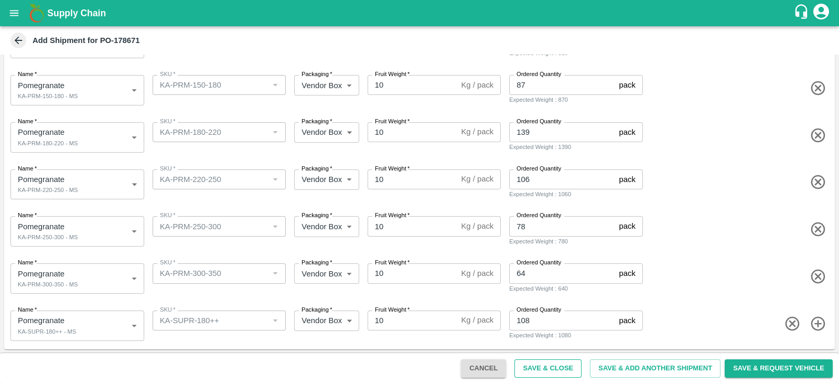
click at [535, 366] on button "Save & Close" at bounding box center [547, 368] width 67 height 18
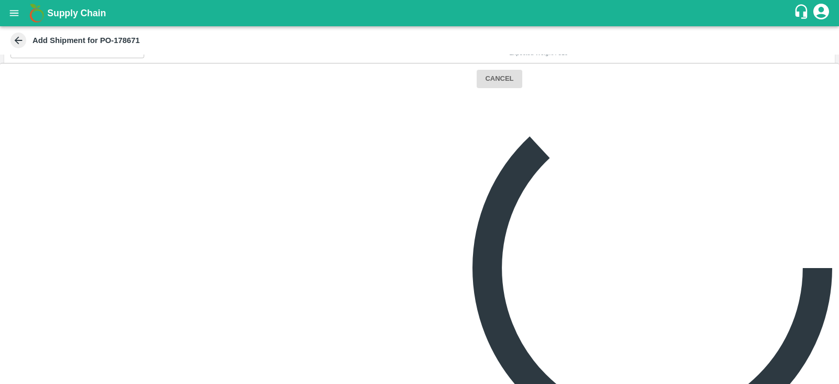
scroll to position [0, 0]
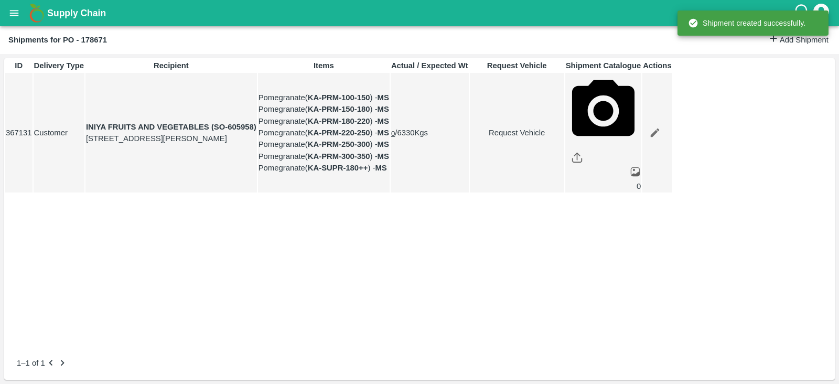
click at [564, 138] on link "Request Vehicle" at bounding box center [516, 133] width 93 height 12
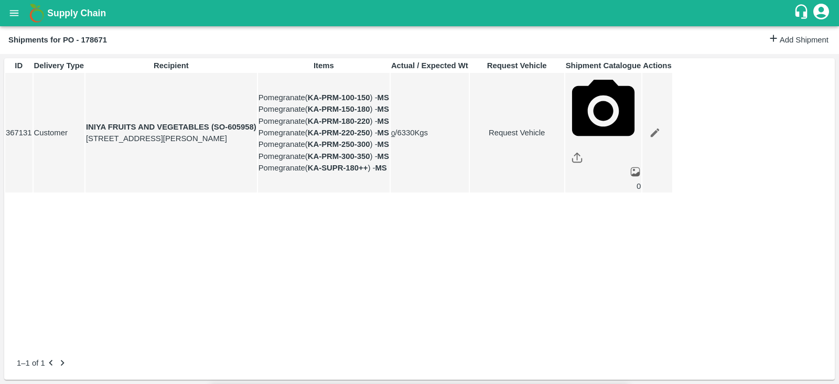
type input "DD/MM/YYYY hh:mm aa"
type input "[DATE] 09:06 AM"
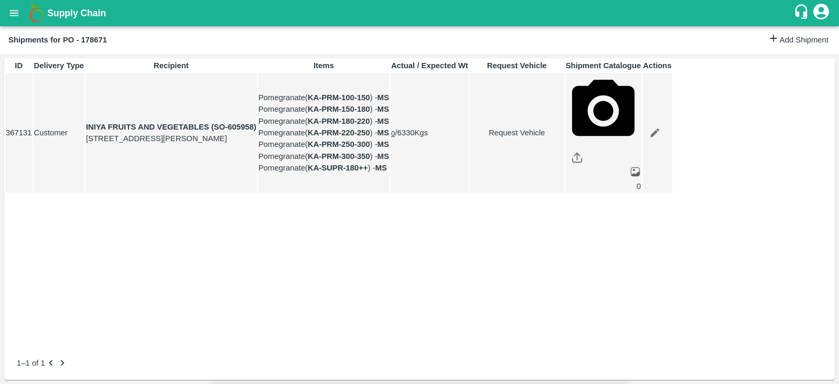
type input "[DATE] 01:00 PM"
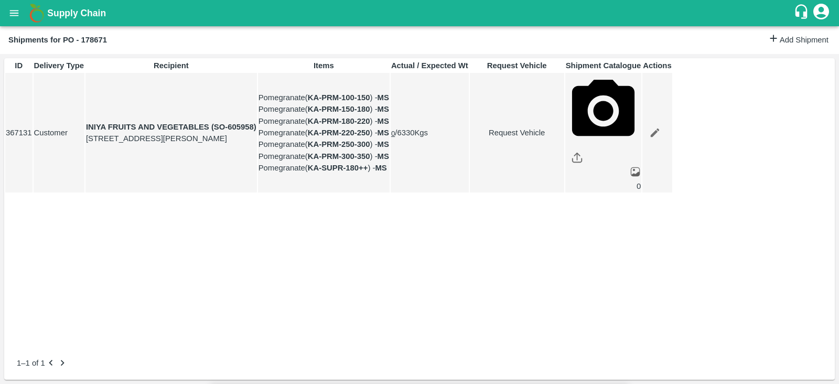
type input "[DATE] 04:06 AM"
click at [521, 57] on body "Supply Chain Shipments for PO - 178671 Add Shipment ID Delivery Type Recipient …" at bounding box center [419, 192] width 839 height 384
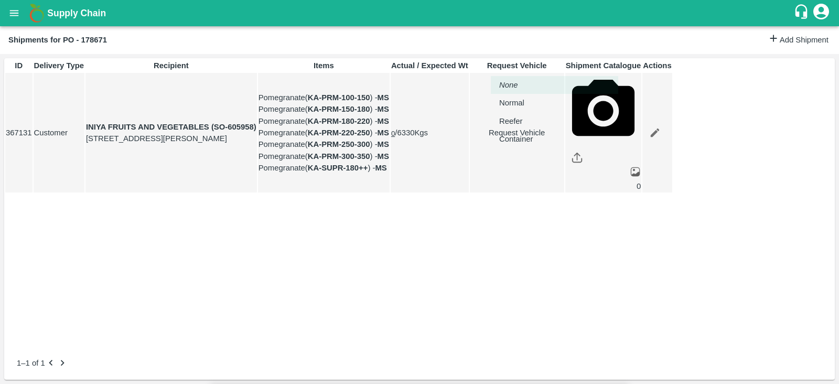
click at [528, 102] on div "Normal" at bounding box center [514, 103] width 30 height 12
type input "1"
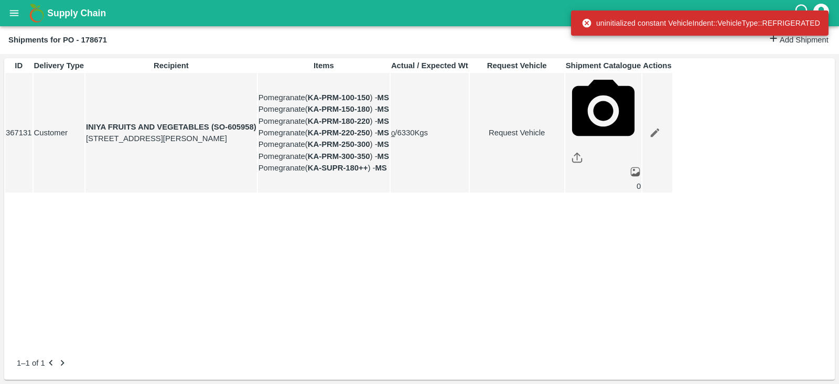
click at [564, 138] on link "Request Vehicle" at bounding box center [516, 133] width 93 height 12
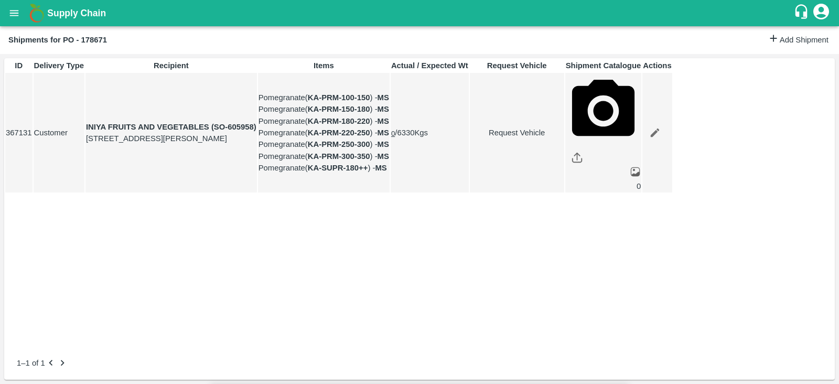
type input "1"
type input "[DATE] 01:00 PM"
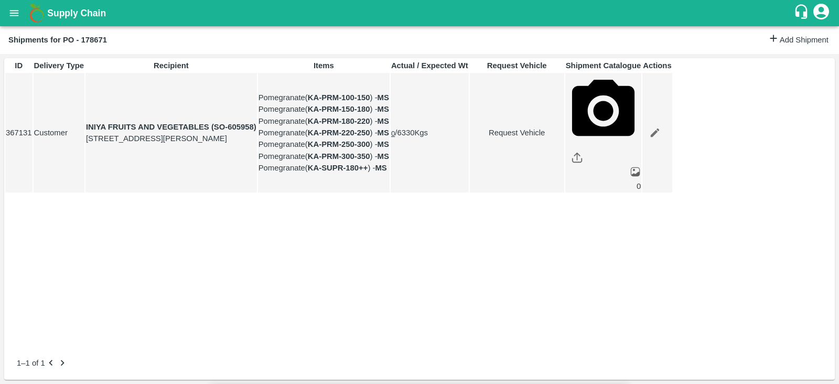
type input "[DATE] 04:06 AM"
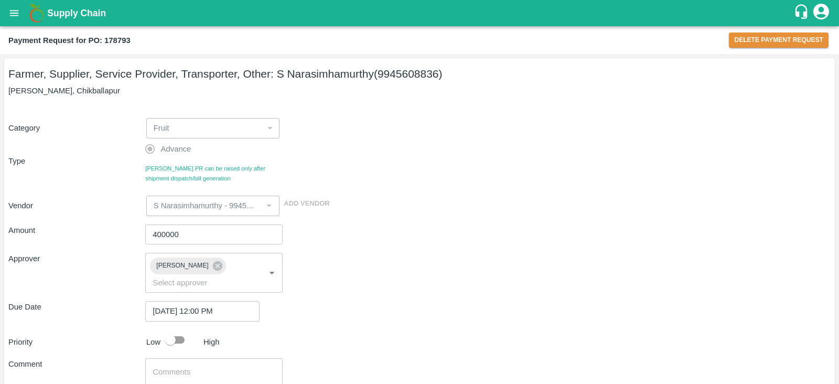
click at [165, 229] on input "400000" at bounding box center [213, 234] width 137 height 20
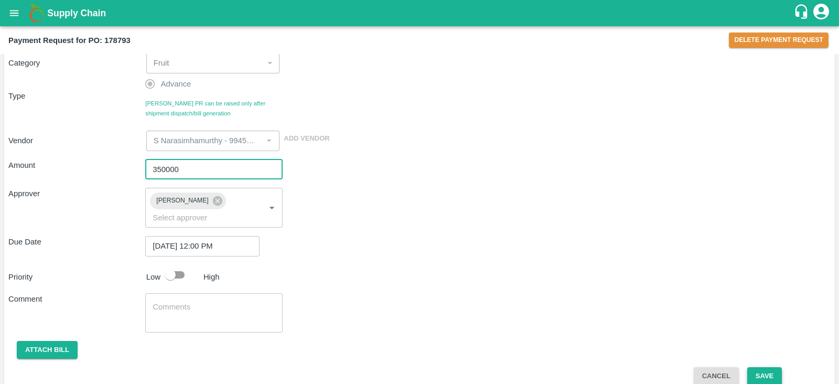
type input "350000"
click at [773, 367] on button "Save" at bounding box center [764, 376] width 35 height 18
